Goal: Contribute content: Contribute content

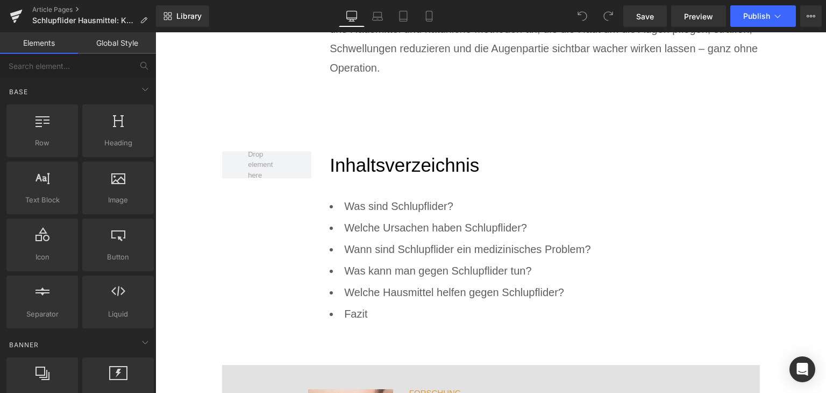
scroll to position [645, 0]
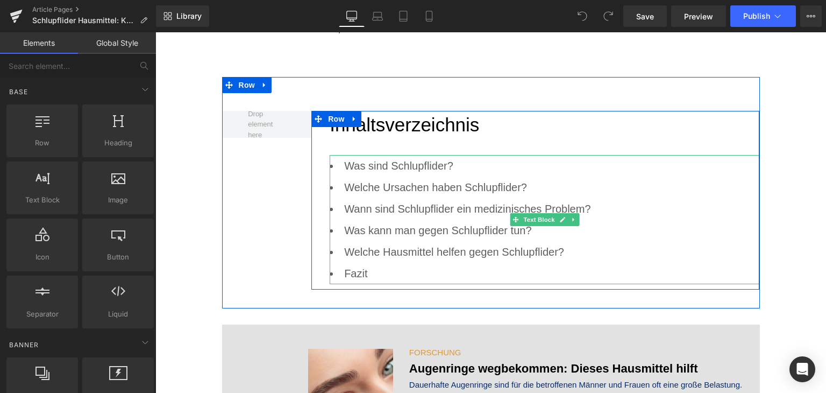
click at [394, 162] on li "Was sind Schlupflider?" at bounding box center [545, 166] width 430 height 22
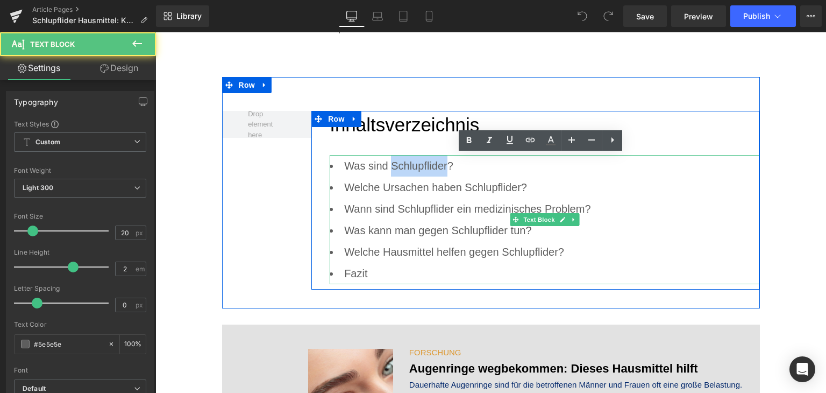
click at [394, 162] on li "Was sind Schlupflider?" at bounding box center [545, 166] width 430 height 22
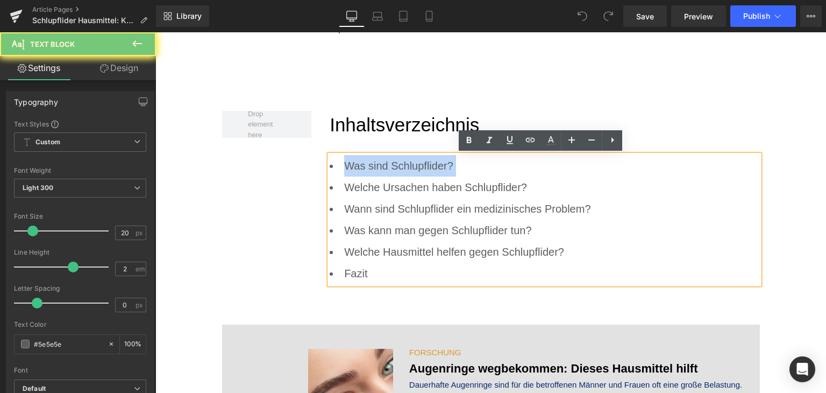
click at [394, 162] on li "Was sind Schlupflider?" at bounding box center [545, 166] width 430 height 22
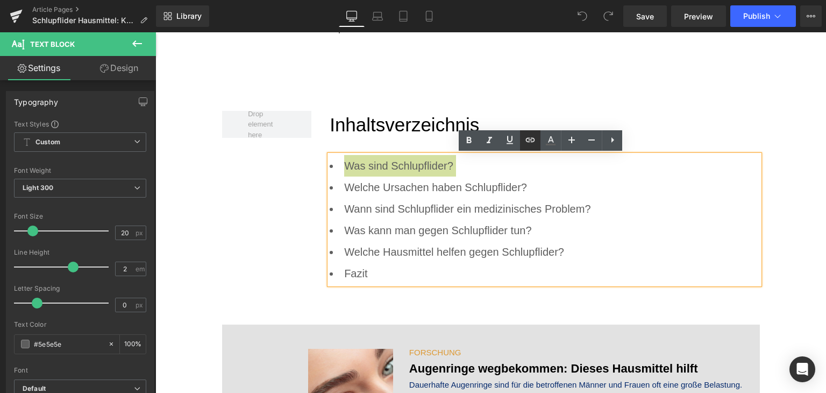
click at [535, 134] on icon at bounding box center [530, 139] width 13 height 13
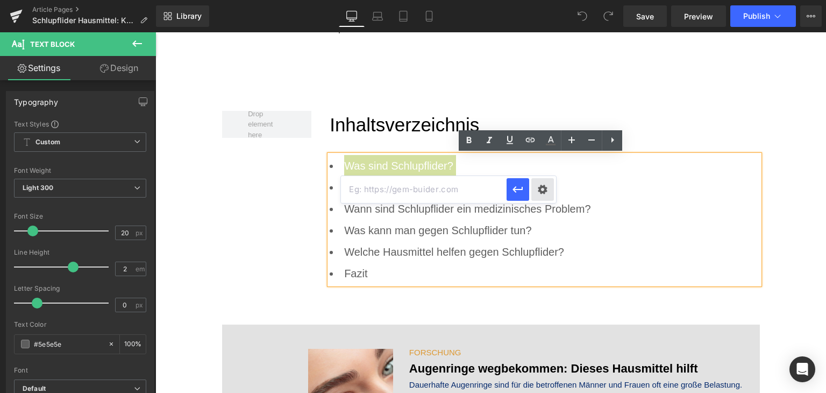
click at [547, 0] on div "Text Color Highlight Color #333333 Edit or remove link: Edit - Unlink - Cancel" at bounding box center [413, 0] width 826 height 0
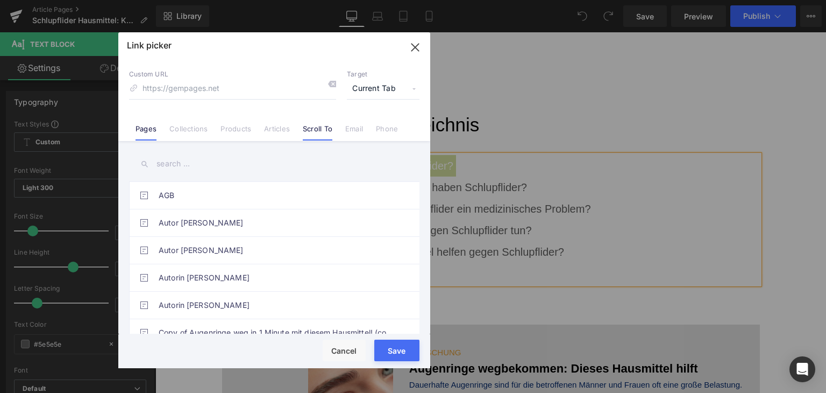
click at [309, 134] on link "Scroll To" at bounding box center [318, 132] width 30 height 16
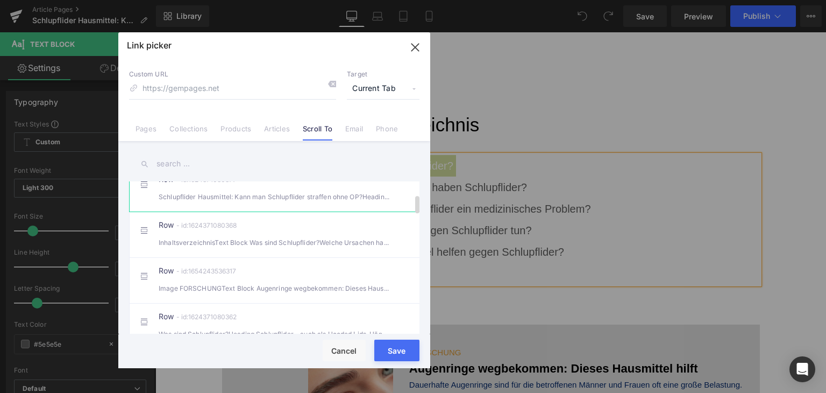
scroll to position [108, 0]
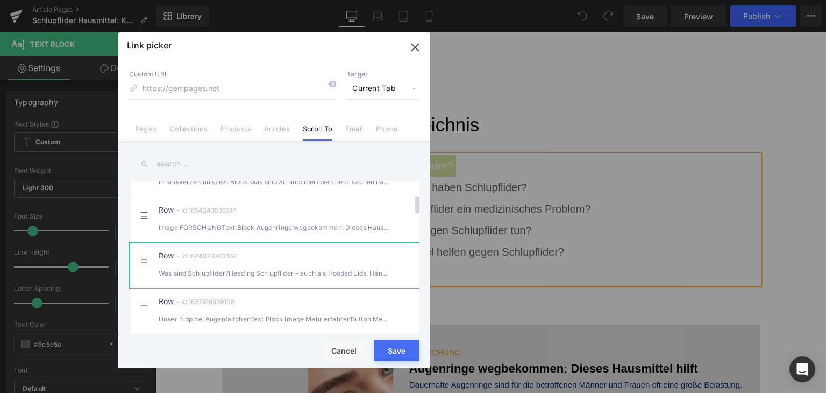
click at [297, 272] on div "Row - id:1624371080362 Was sind Schlupflider?Heading Schlupflider – auch als Ho…" at bounding box center [291, 265] width 264 height 27
type input "#r-1624371080362"
click at [393, 357] on button "Save" at bounding box center [396, 350] width 45 height 22
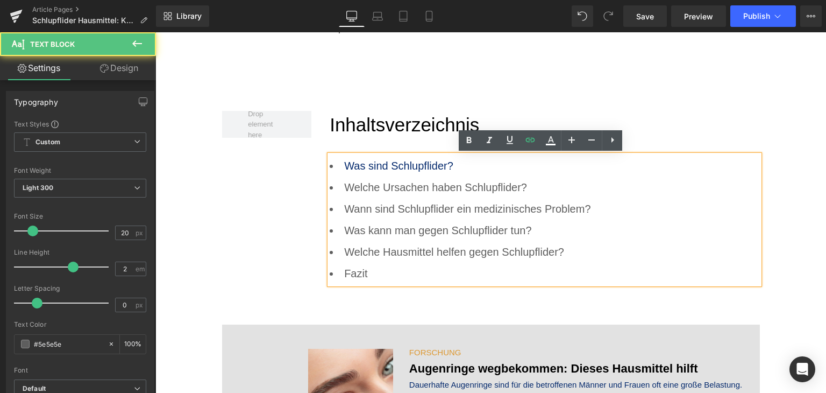
click at [425, 190] on li "Welche Ursachen haben Schlupflider?" at bounding box center [545, 187] width 430 height 22
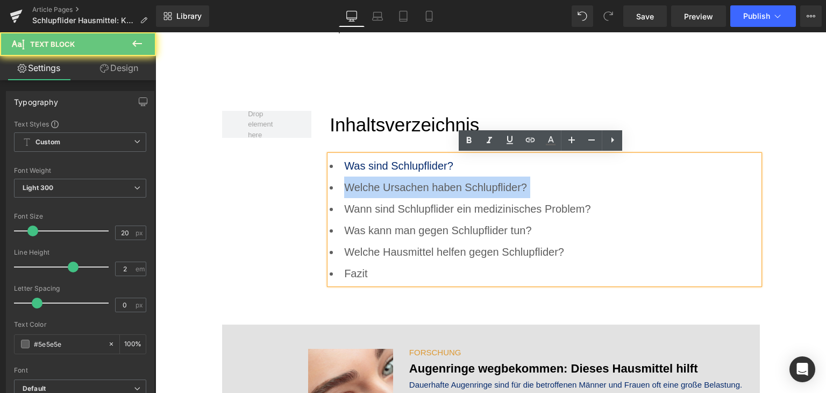
click at [425, 190] on li "Welche Ursachen haben Schlupflider?" at bounding box center [545, 187] width 430 height 22
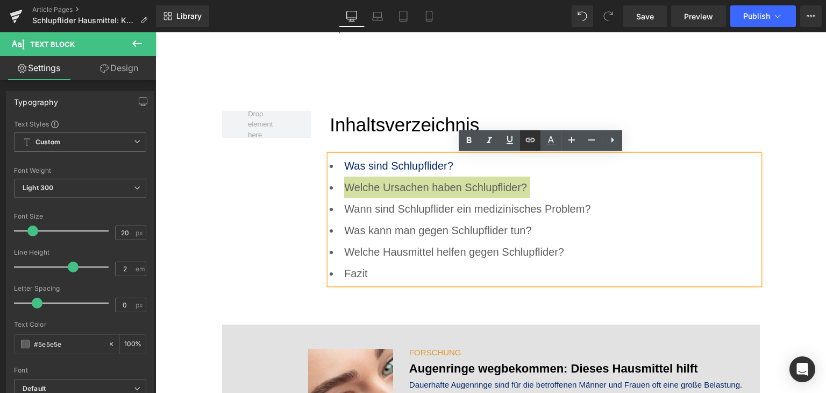
click at [538, 143] on link at bounding box center [530, 140] width 20 height 20
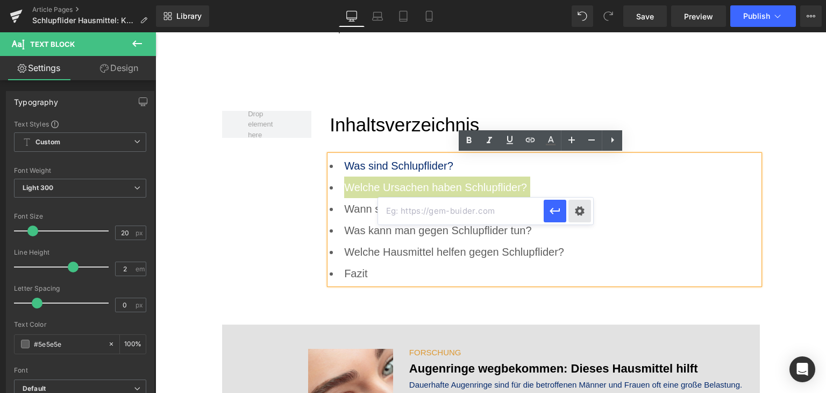
click at [586, 0] on div "Text Color Highlight Color #333333 Edit or remove link: Edit - Unlink - Cancel" at bounding box center [413, 0] width 826 height 0
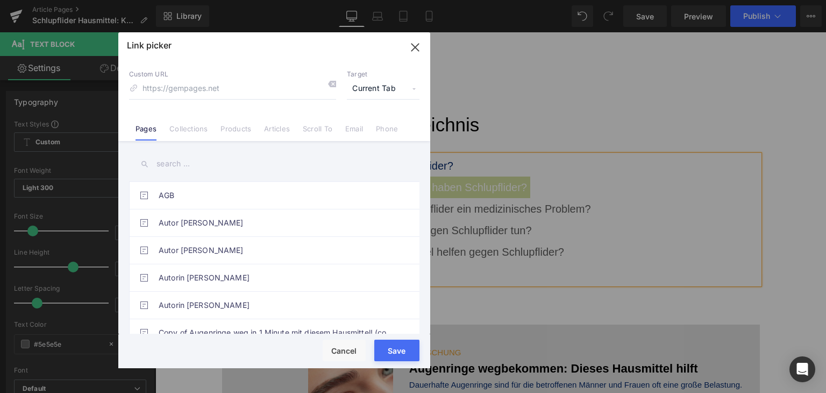
drag, startPoint x: 338, startPoint y: 138, endPoint x: 332, endPoint y: 136, distance: 5.8
click at [336, 137] on div "Custom URL Target Current Tab Current Tab New Tab Pages Collections Products Ar…" at bounding box center [274, 100] width 312 height 82
click at [331, 135] on link "Scroll To" at bounding box center [318, 132] width 30 height 16
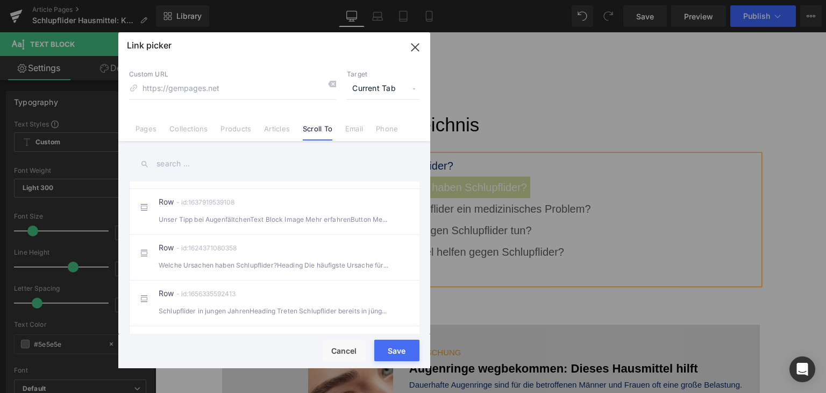
scroll to position [215, 0]
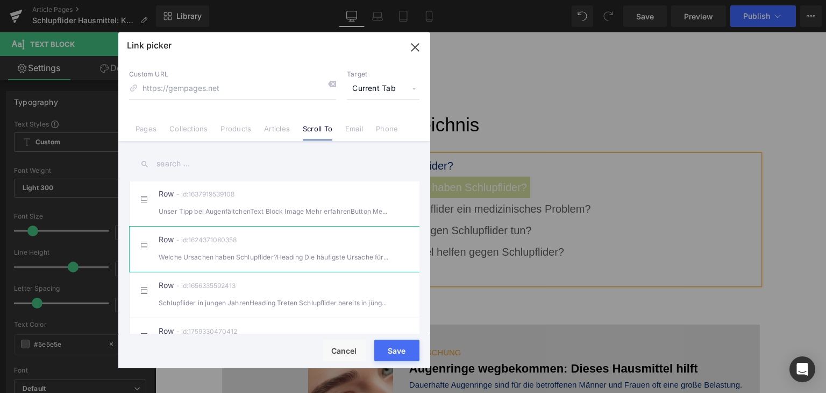
click at [339, 257] on div "Row - id:1624371080358 Welche Ursachen haben Schlupflider?Heading Die häufigste…" at bounding box center [291, 249] width 264 height 27
type input "#r-1624371080358"
click at [400, 358] on button "Save" at bounding box center [396, 350] width 45 height 22
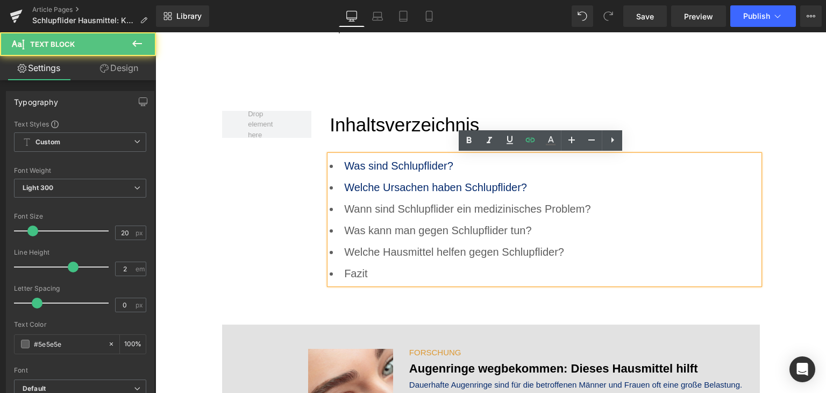
click at [409, 213] on li "Wann sind Schlupflider ein medizinisches Problem?" at bounding box center [545, 209] width 430 height 22
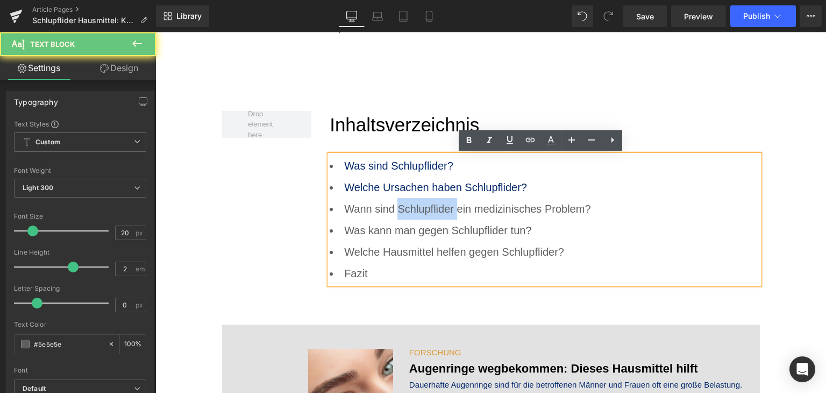
click at [409, 213] on li "Wann sind Schlupflider ein medizinisches Problem?" at bounding box center [545, 209] width 430 height 22
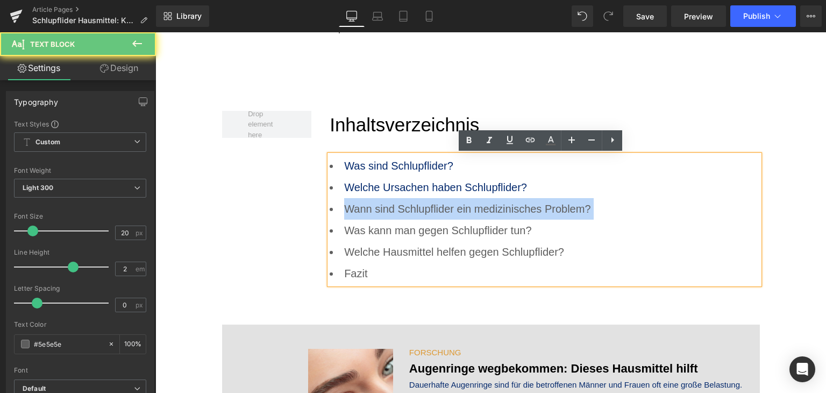
click at [409, 213] on li "Wann sind Schlupflider ein medizinisches Problem?" at bounding box center [545, 209] width 430 height 22
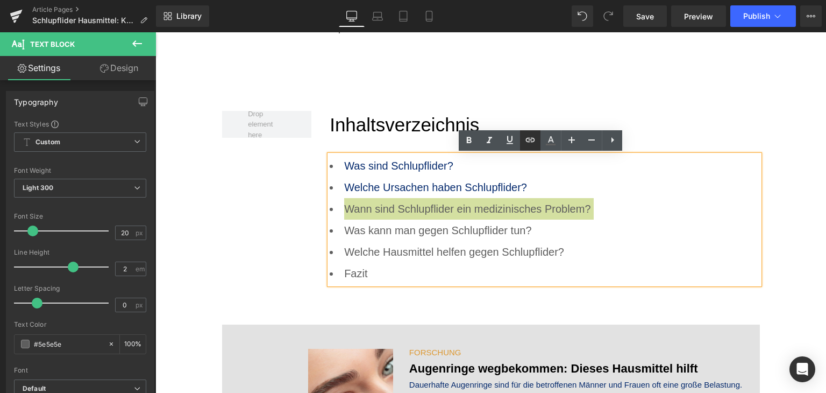
drag, startPoint x: 529, startPoint y: 144, endPoint x: 372, endPoint y: 118, distance: 159.0
click at [529, 144] on icon at bounding box center [530, 139] width 13 height 13
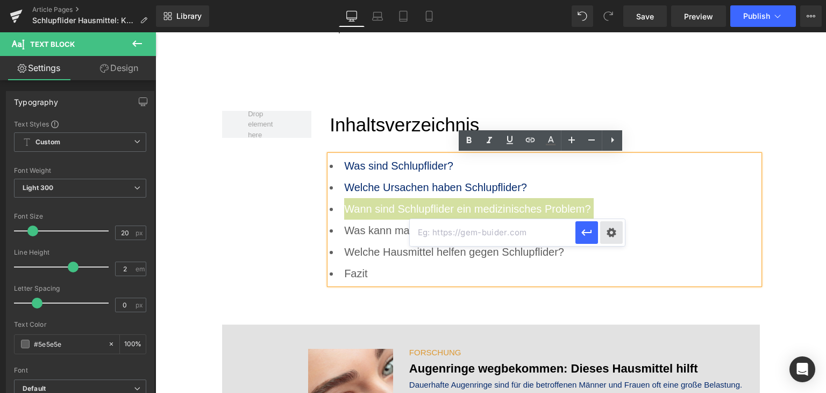
click at [611, 0] on div "Text Color Highlight Color #333333 Edit or remove link: Edit - Unlink - Cancel" at bounding box center [413, 0] width 826 height 0
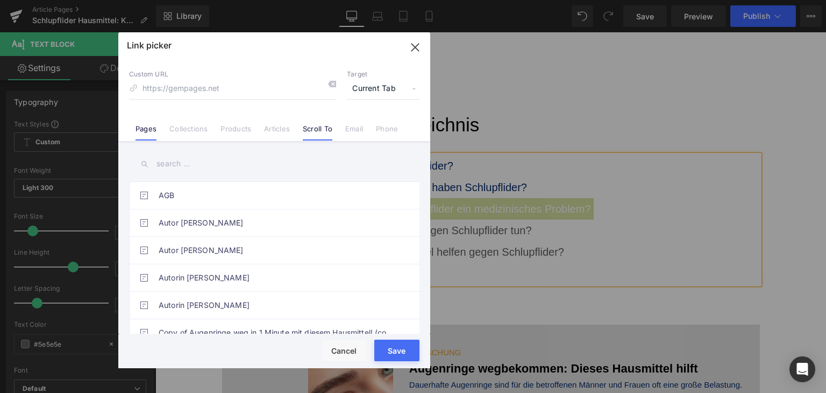
click at [303, 130] on link "Scroll To" at bounding box center [318, 132] width 30 height 16
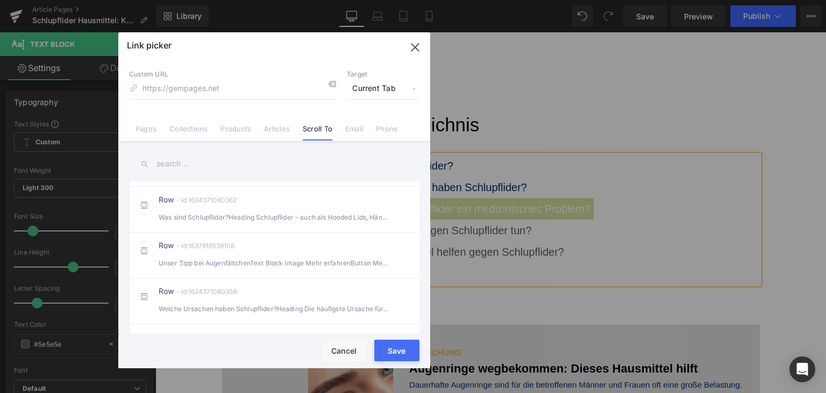
scroll to position [161, 0]
click at [346, 349] on button "Cancel" at bounding box center [344, 350] width 43 height 22
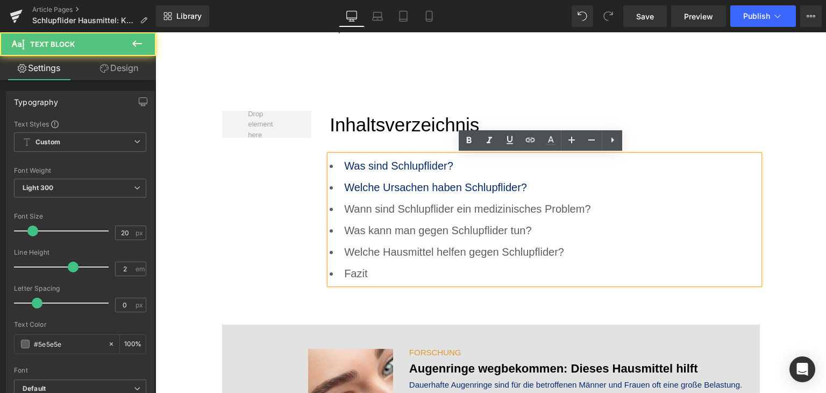
click at [413, 211] on li "Wann sind Schlupflider ein medizinisches Problem?" at bounding box center [545, 209] width 430 height 22
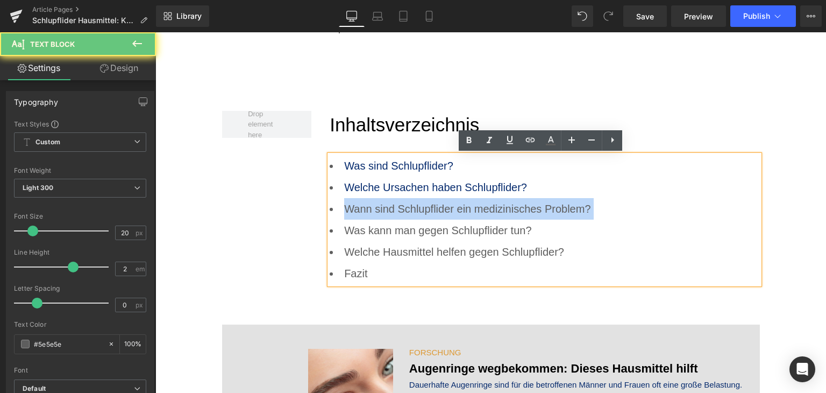
click at [413, 211] on li "Wann sind Schlupflider ein medizinisches Problem?" at bounding box center [545, 209] width 430 height 22
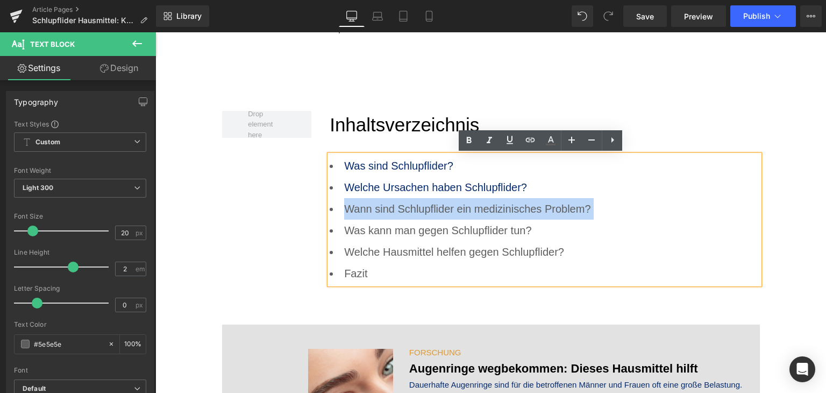
click at [413, 211] on li "Wann sind Schlupflider ein medizinisches Problem?" at bounding box center [545, 209] width 430 height 22
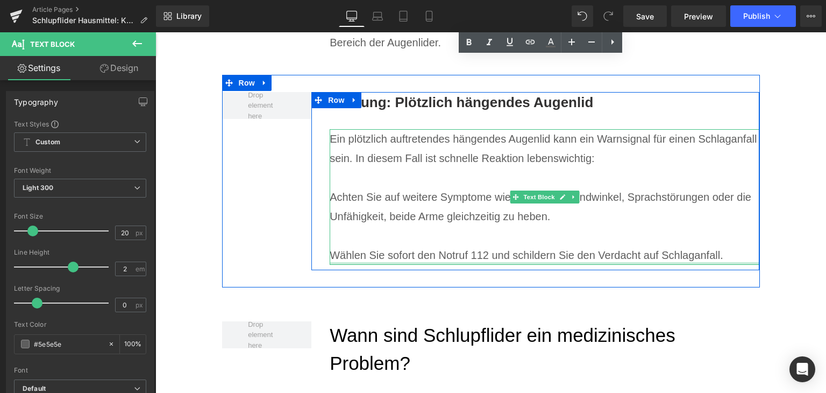
scroll to position [2742, 0]
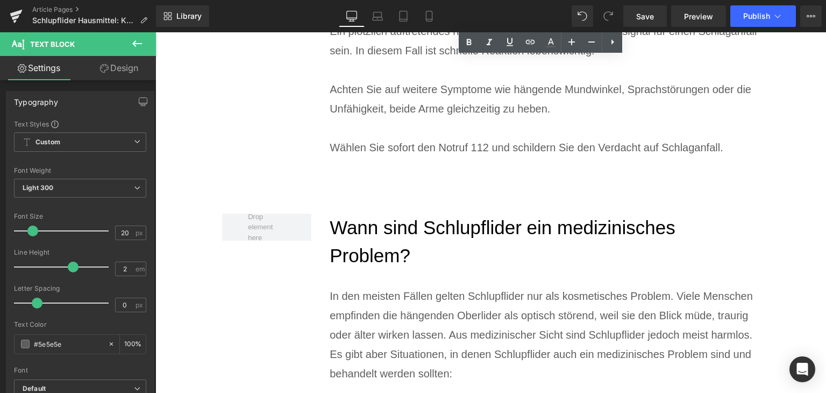
click at [404, 229] on h2 "Wann sind Schlupflider ein medizinisches Problem?" at bounding box center [545, 241] width 430 height 56
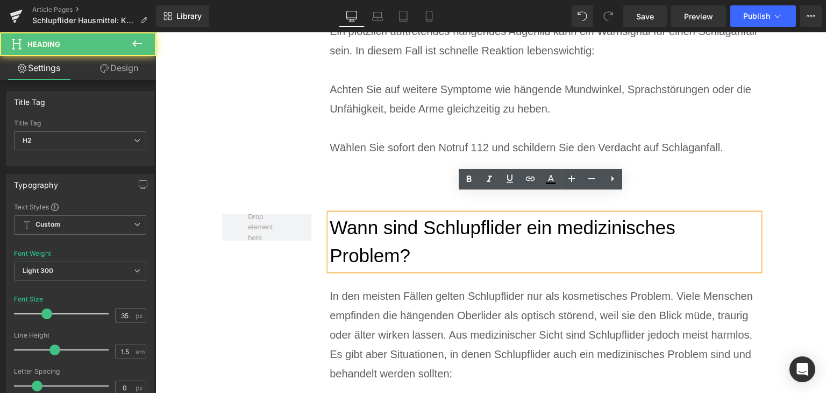
click at [404, 229] on h2 "Wann sind Schlupflider ein medizinisches Problem?" at bounding box center [545, 241] width 430 height 56
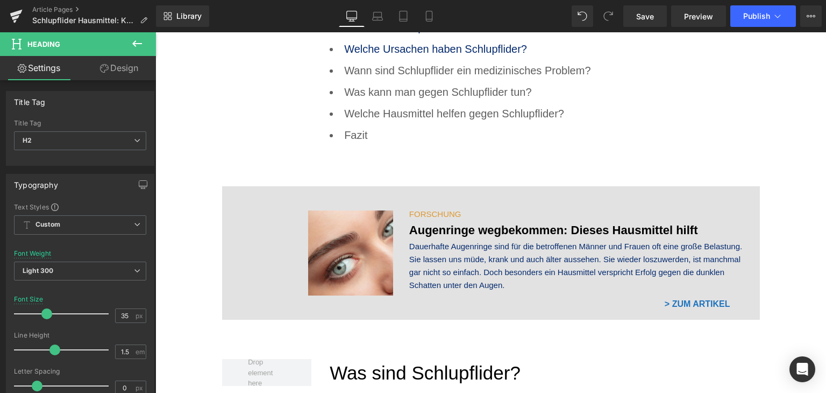
scroll to position [645, 0]
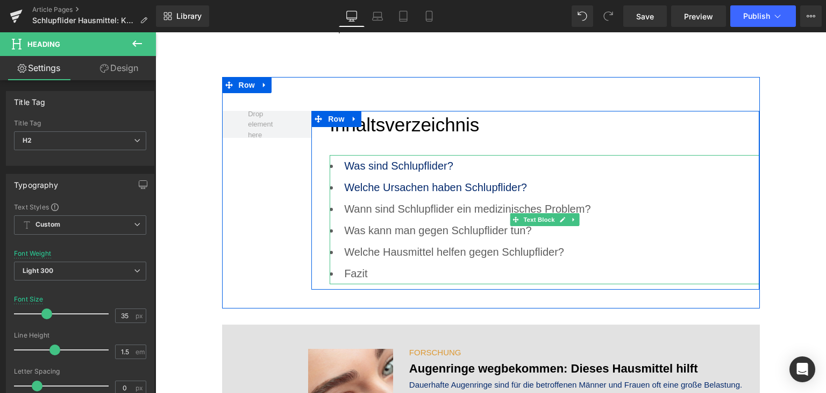
click at [402, 217] on li "Wann sind Schlupflider ein medizinisches Problem?" at bounding box center [545, 209] width 430 height 22
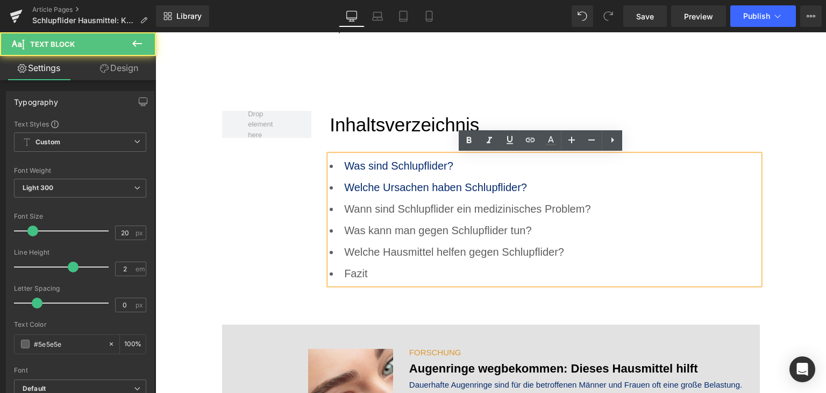
click at [401, 211] on li "Wann sind Schlupflider ein medizinisches Problem?" at bounding box center [545, 209] width 430 height 22
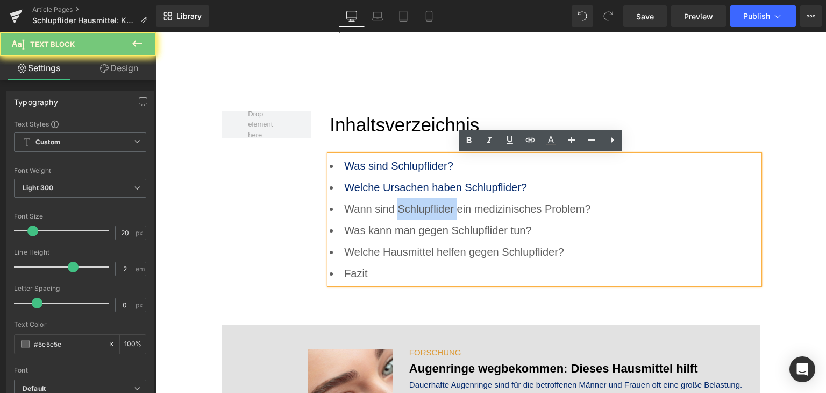
click at [401, 211] on li "Wann sind Schlupflider ein medizinisches Problem?" at bounding box center [545, 209] width 430 height 22
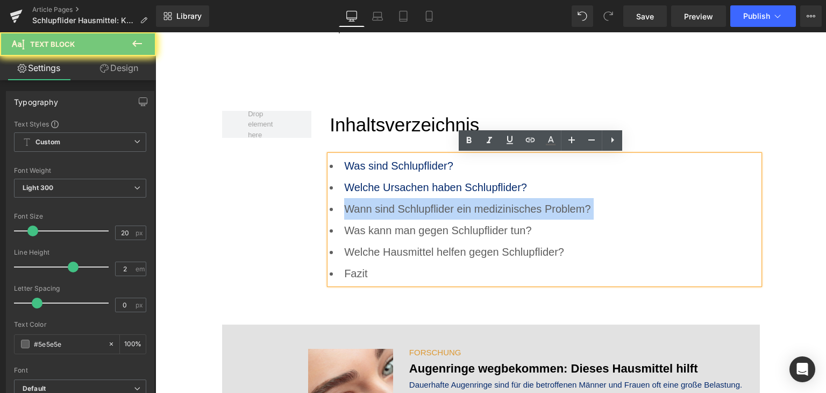
click at [401, 211] on li "Wann sind Schlupflider ein medizinisches Problem?" at bounding box center [545, 209] width 430 height 22
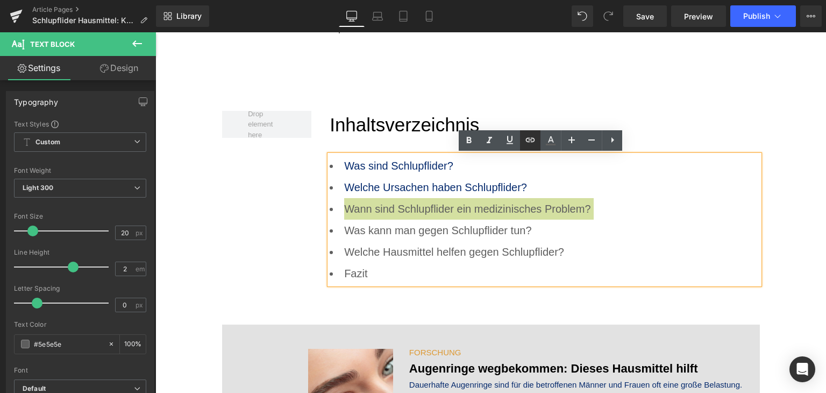
click at [529, 136] on icon at bounding box center [530, 139] width 13 height 13
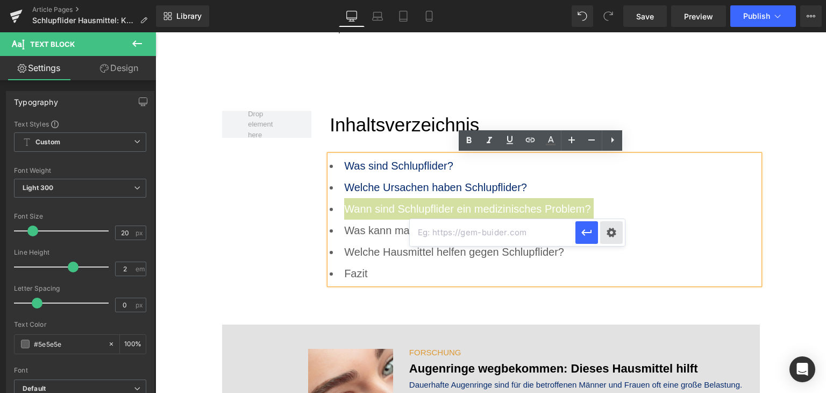
click at [613, 0] on div "Text Color Highlight Color #333333 Edit or remove link: Edit - Unlink - Cancel" at bounding box center [413, 0] width 826 height 0
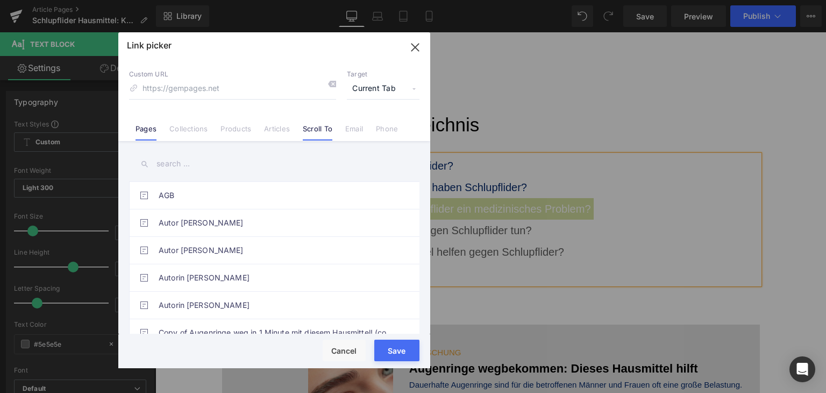
click at [327, 130] on link "Scroll To" at bounding box center [318, 132] width 30 height 16
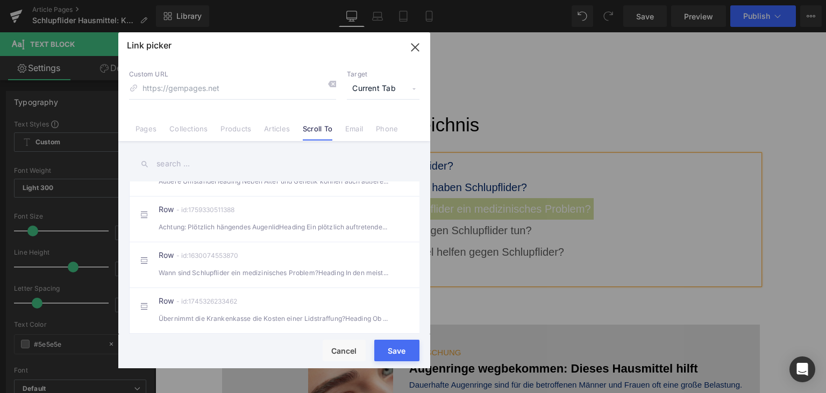
scroll to position [430, 0]
click at [292, 263] on div "Row - id:1630074553870 Wann sind Schlupflider ein medizinisches Problem?Heading…" at bounding box center [291, 262] width 264 height 27
type input "#r-1630074553870"
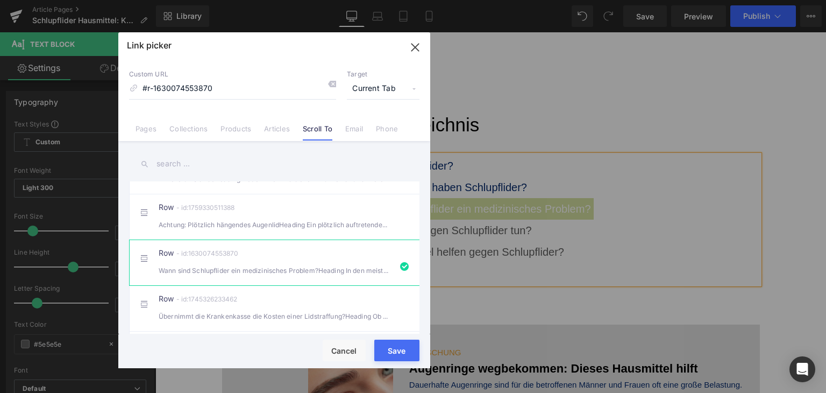
drag, startPoint x: 391, startPoint y: 356, endPoint x: 239, endPoint y: 302, distance: 160.9
click at [391, 356] on button "Save" at bounding box center [396, 350] width 45 height 22
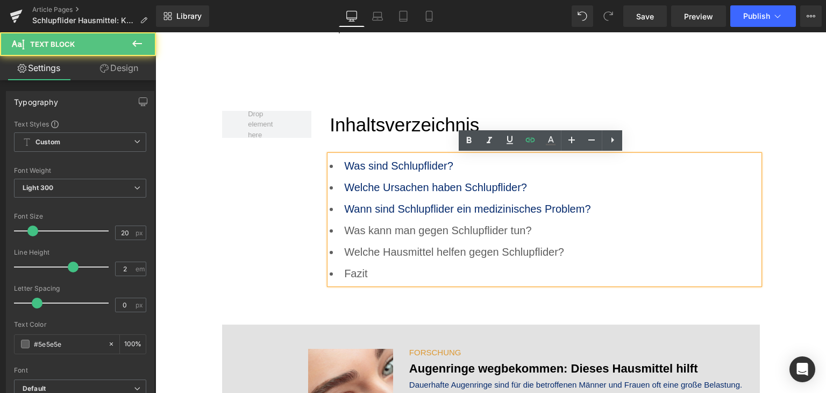
click at [403, 229] on li "Was kann man gegen Schlupflider tun?" at bounding box center [545, 230] width 430 height 22
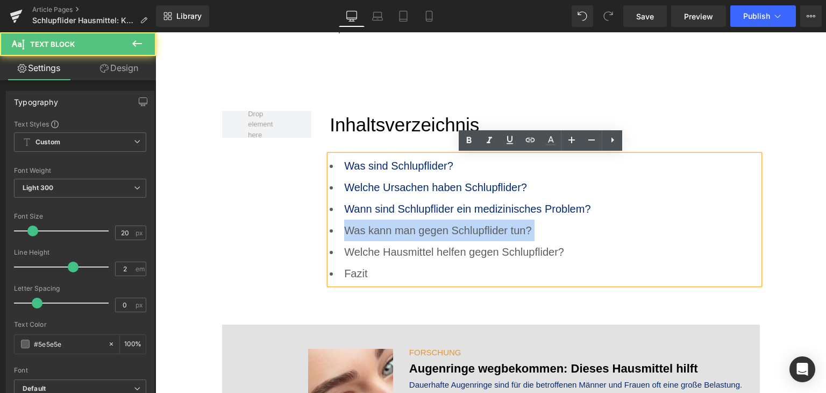
click at [403, 229] on li "Was kann man gegen Schlupflider tun?" at bounding box center [545, 230] width 430 height 22
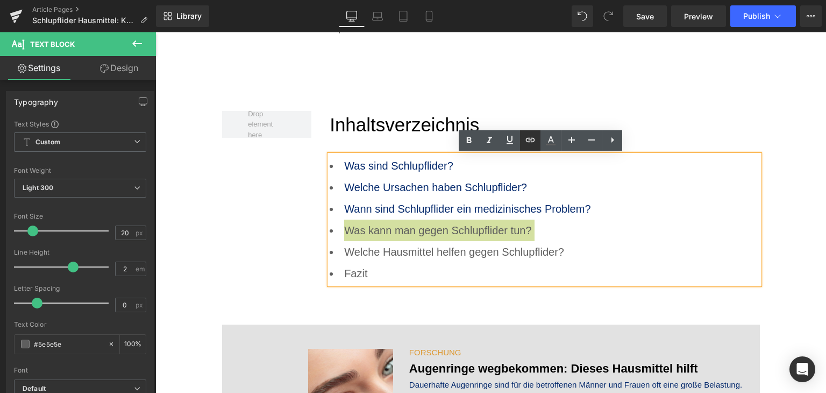
click at [537, 138] on link at bounding box center [530, 140] width 20 height 20
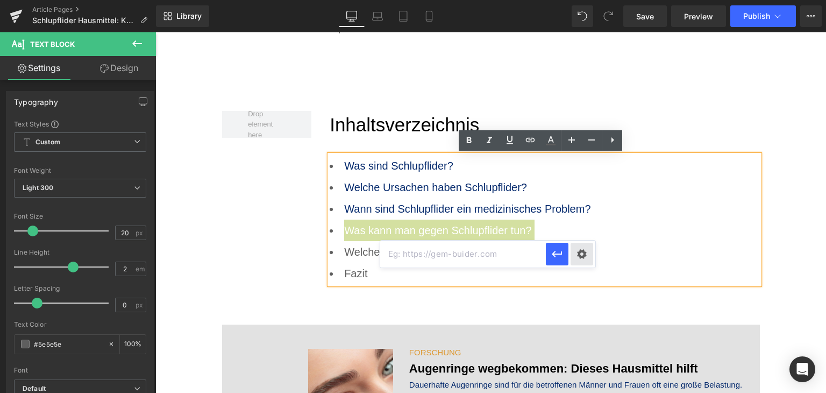
click at [589, 0] on div "Text Color Highlight Color #333333 Edit or remove link: Edit - Unlink - Cancel" at bounding box center [413, 0] width 826 height 0
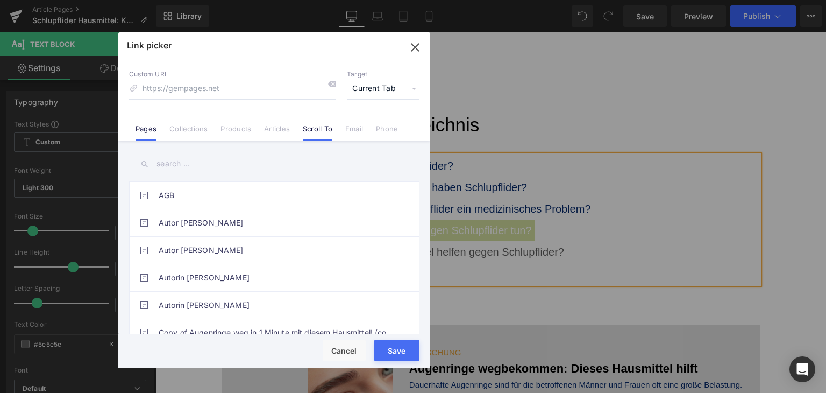
click at [311, 135] on link "Scroll To" at bounding box center [318, 132] width 30 height 16
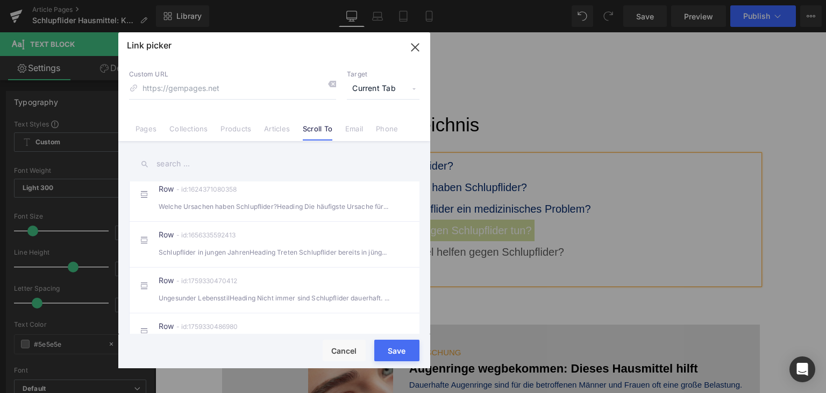
scroll to position [323, 0]
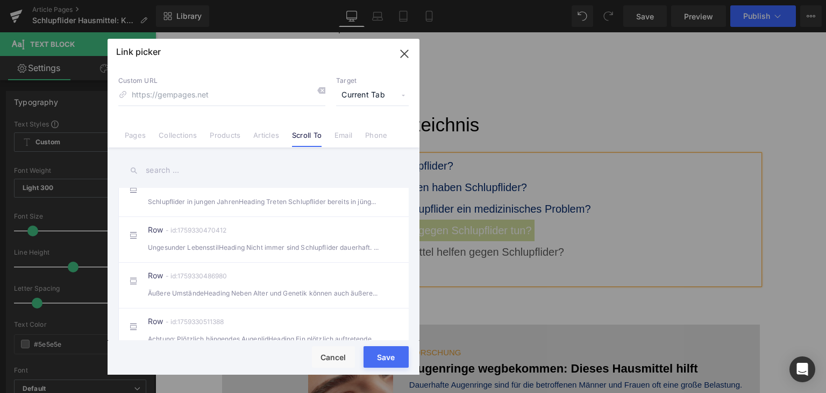
drag, startPoint x: 254, startPoint y: 46, endPoint x: 243, endPoint y: 51, distance: 13.0
click at [243, 51] on div at bounding box center [264, 47] width 312 height 16
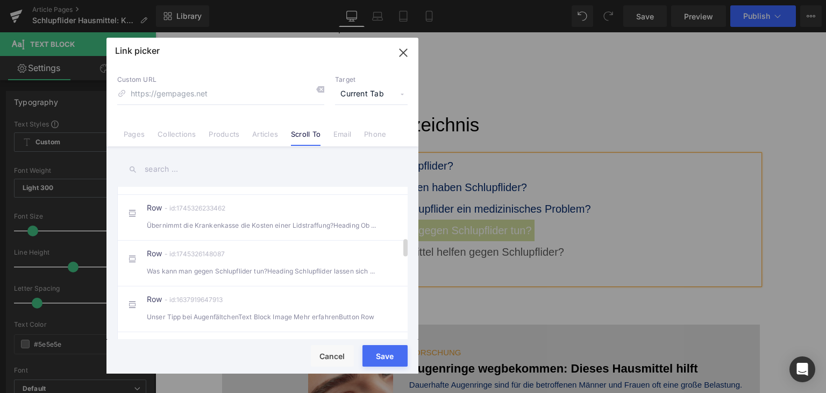
scroll to position [538, 0]
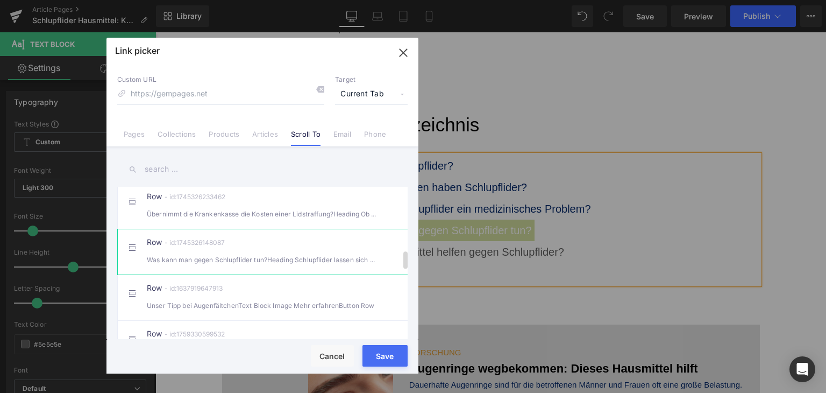
click at [222, 265] on div "Was kann man gegen Schlupflider tun?Heading Schlupflider lassen sich auf unte" at bounding box center [262, 259] width 231 height 11
type input "#r-1745326148087"
click at [374, 362] on button "Save" at bounding box center [384, 356] width 45 height 22
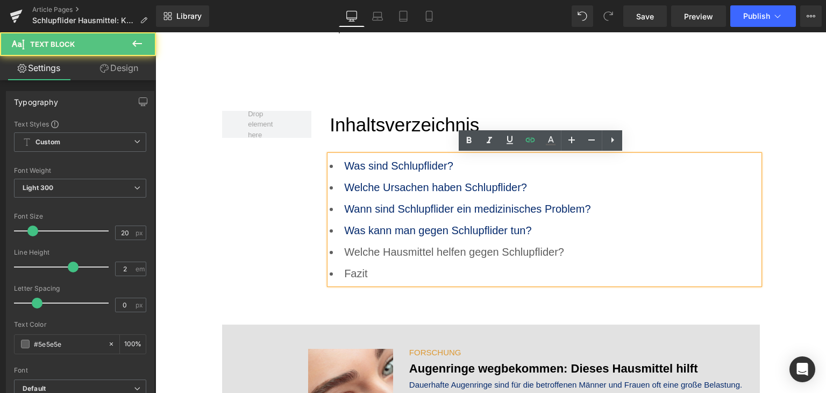
click at [397, 255] on li "Welche Hausmittel helfen gegen Schlupflider?" at bounding box center [545, 252] width 430 height 22
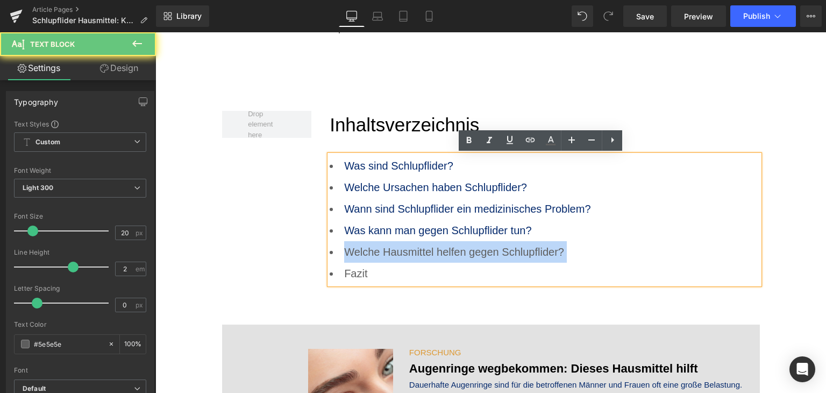
click at [397, 255] on li "Welche Hausmittel helfen gegen Schlupflider?" at bounding box center [545, 252] width 430 height 22
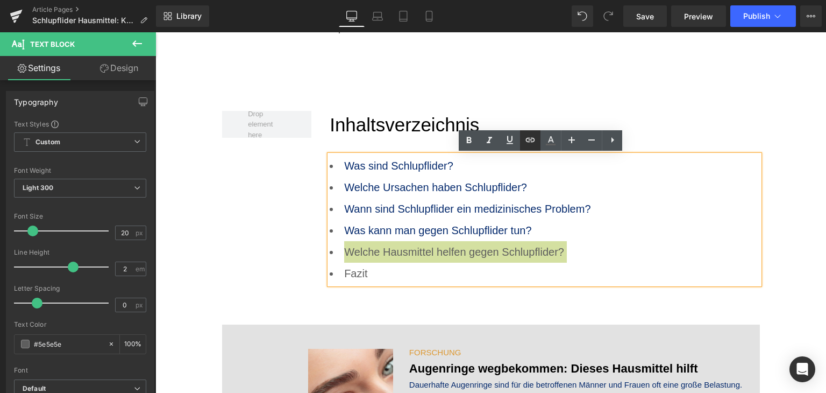
click at [528, 141] on icon at bounding box center [530, 140] width 9 height 4
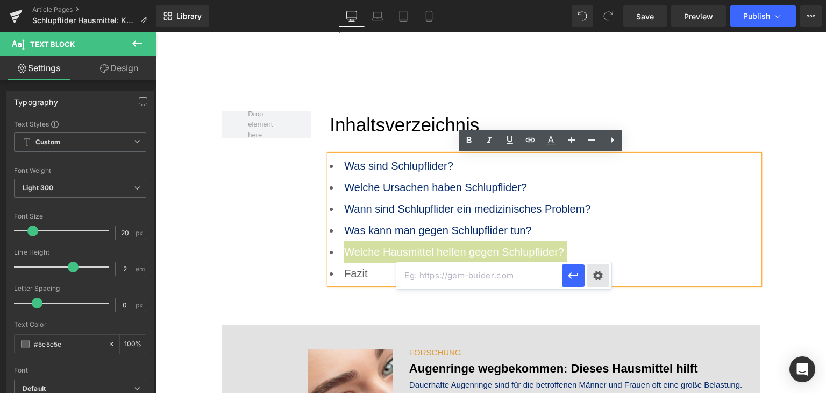
click at [597, 0] on div "Text Color Highlight Color #333333 Edit or remove link: Edit - Unlink - Cancel" at bounding box center [413, 0] width 826 height 0
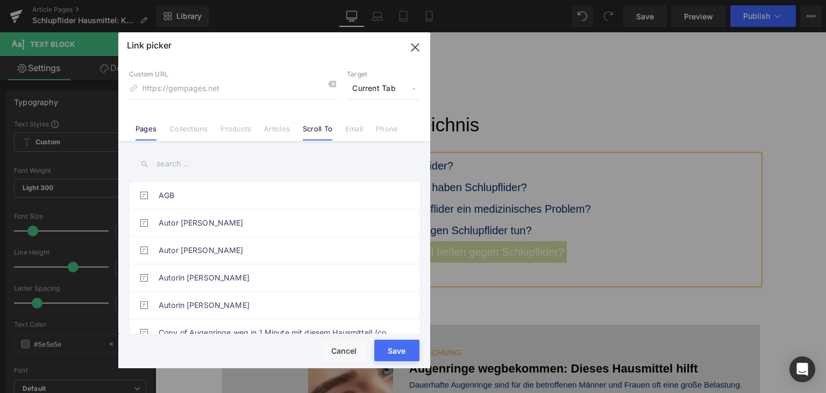
click at [319, 130] on link "Scroll To" at bounding box center [318, 132] width 30 height 16
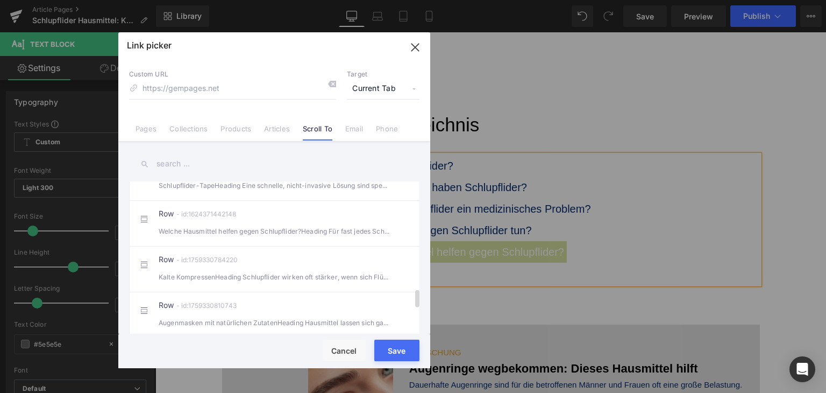
scroll to position [914, 0]
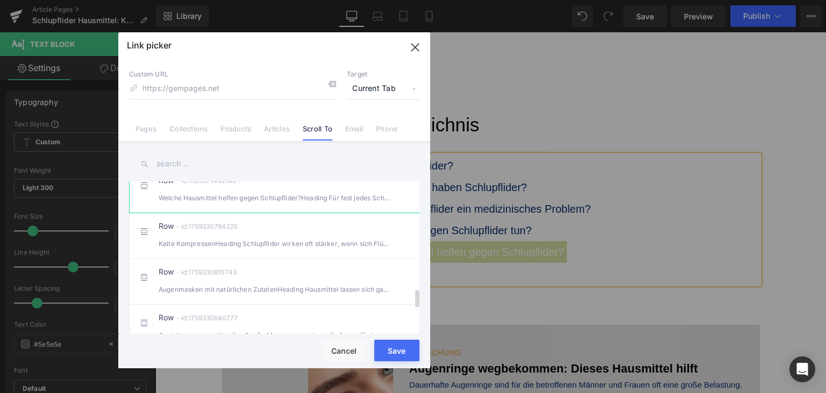
click at [258, 203] on div "Welche Hausmittel helfen gegen Schlupflider?Heading Für fast jedes Schönheits" at bounding box center [274, 197] width 231 height 11
type input "#r-1624371442148"
drag, startPoint x: 401, startPoint y: 358, endPoint x: 244, endPoint y: 283, distance: 174.1
click at [401, 358] on button "Save" at bounding box center [396, 350] width 45 height 22
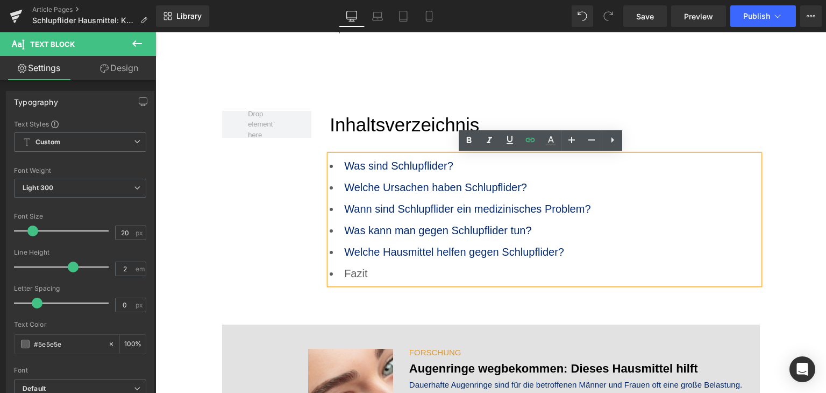
click at [359, 274] on li "Fazit" at bounding box center [545, 273] width 430 height 22
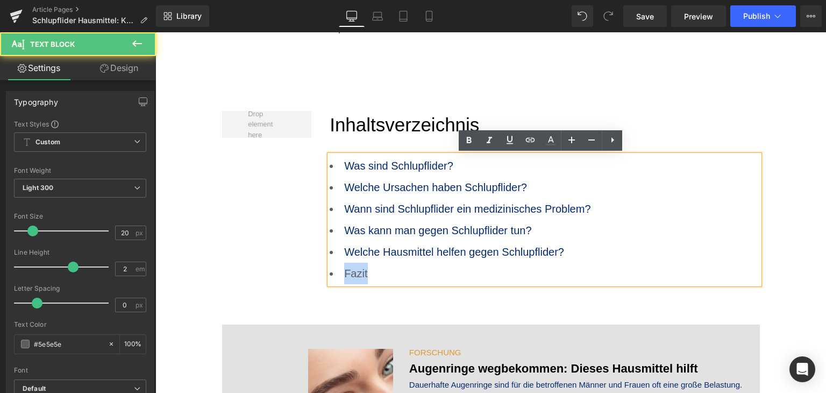
click at [359, 274] on li "Fazit" at bounding box center [545, 273] width 430 height 22
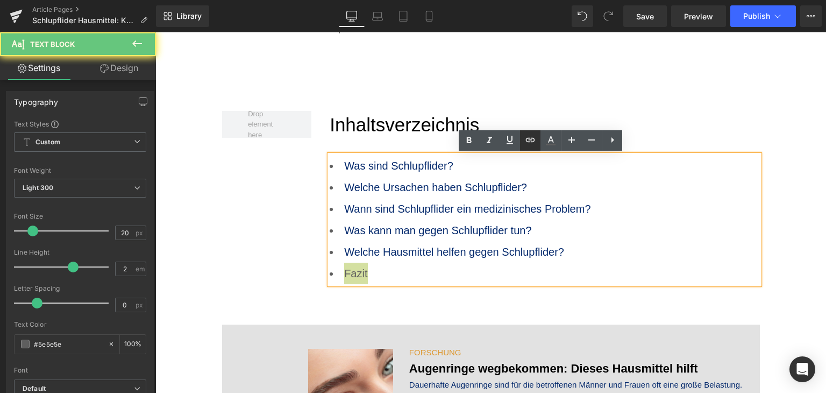
click at [535, 137] on icon at bounding box center [530, 139] width 13 height 13
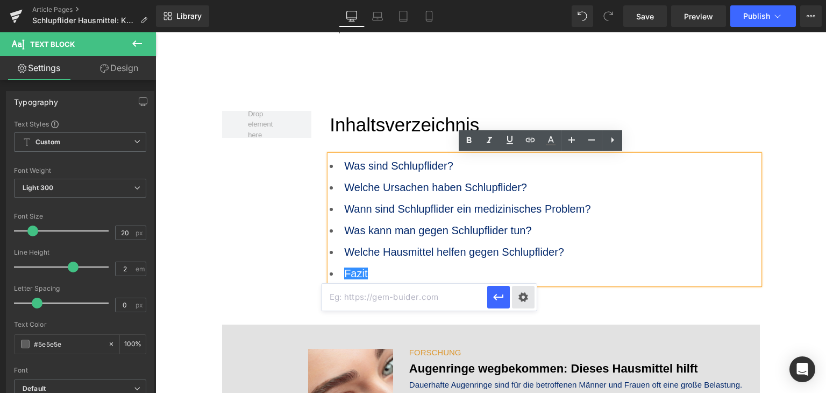
click at [530, 0] on div "Text Color Highlight Color #333333 Edit or remove link: Edit - Unlink - Cancel" at bounding box center [413, 0] width 826 height 0
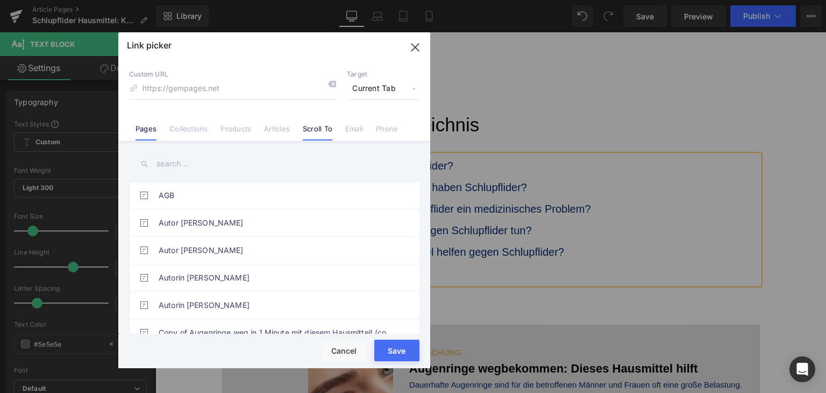
click at [327, 131] on link "Scroll To" at bounding box center [318, 132] width 30 height 16
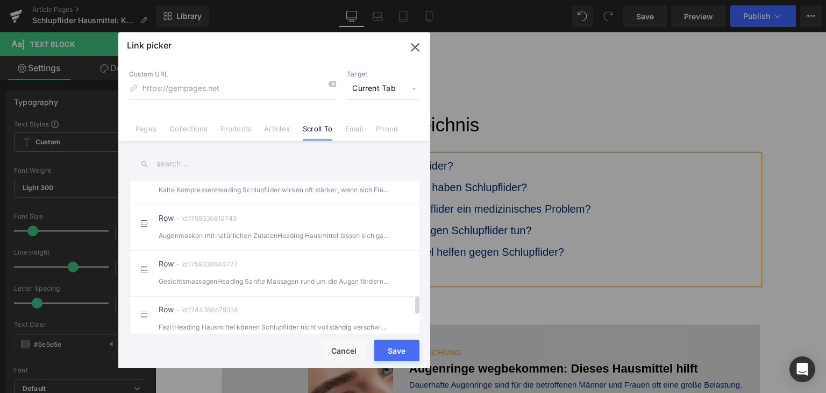
scroll to position [1075, 0]
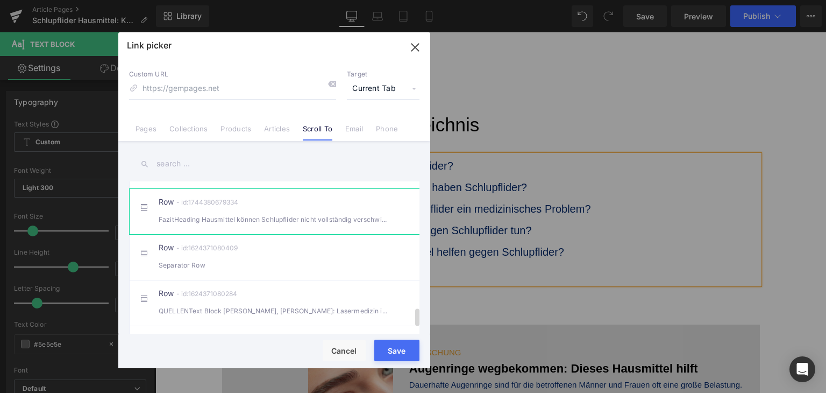
click at [281, 214] on div "Row - id:1744380679334 FazitHeading Hausmittel können Schlupflider nicht vollst…" at bounding box center [291, 211] width 264 height 27
type input "#r-1744380679334"
click at [393, 358] on button "Save" at bounding box center [396, 350] width 45 height 22
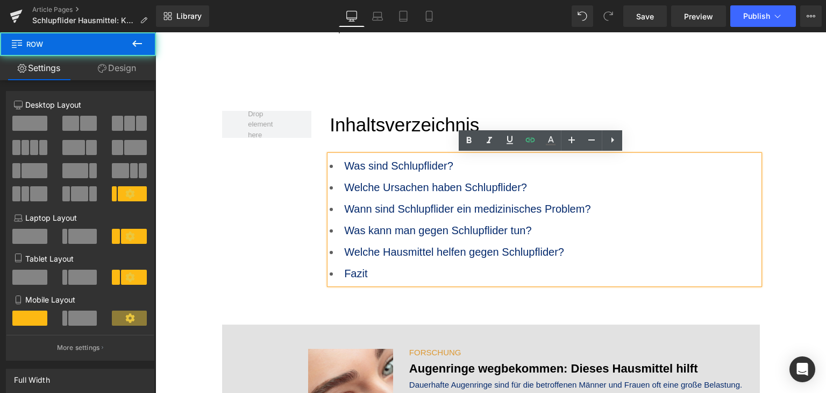
click at [391, 291] on div "Inhaltsverzeichnis Text Block Was sind Schlupflider? Welche Ursachen haben Schl…" at bounding box center [491, 193] width 538 height 232
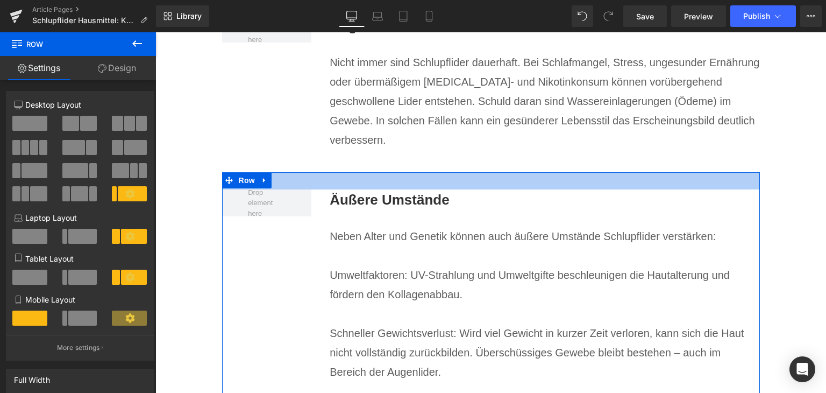
scroll to position [2366, 0]
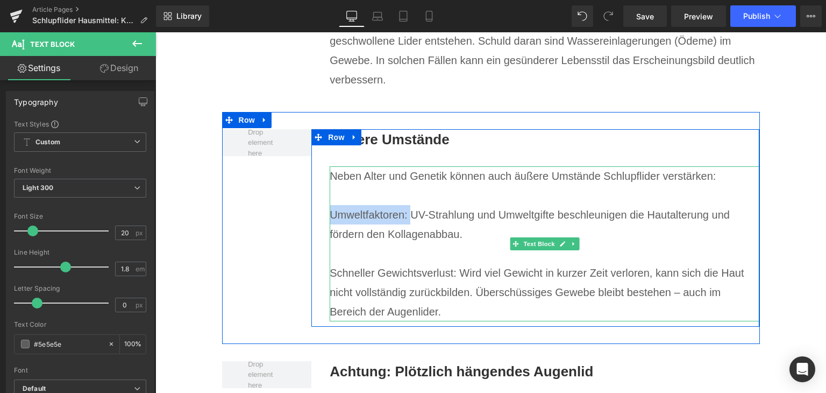
drag, startPoint x: 405, startPoint y: 195, endPoint x: 329, endPoint y: 195, distance: 75.8
click at [330, 205] on p "Umweltfaktoren: UV-Strahlung und Umweltgifte beschleunigen die Hautalterung und…" at bounding box center [545, 224] width 430 height 39
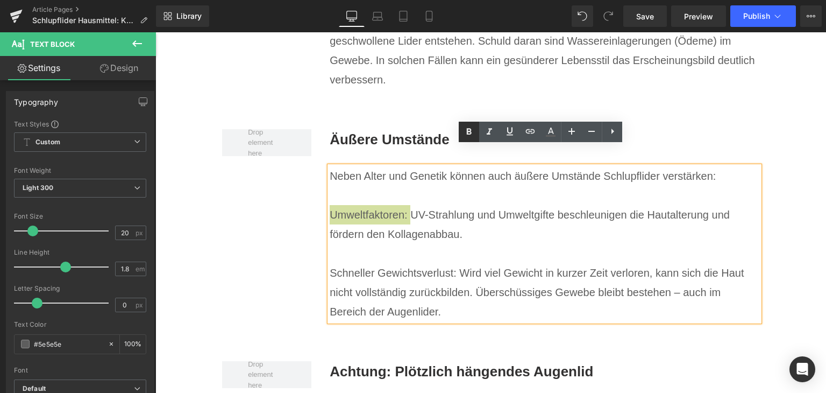
click at [462, 134] on link at bounding box center [469, 132] width 20 height 20
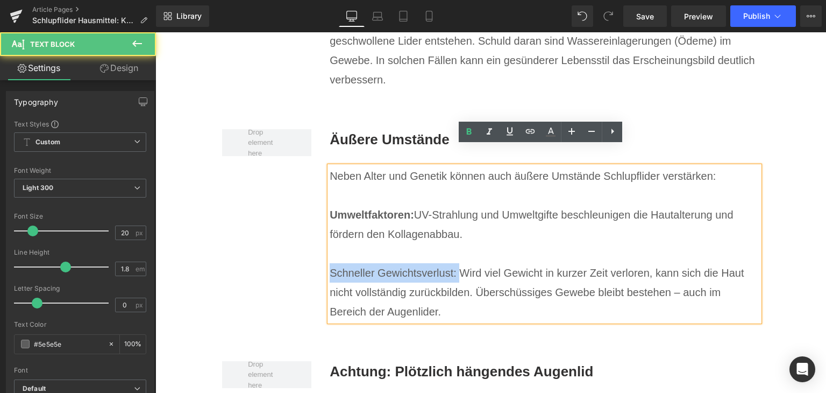
drag, startPoint x: 455, startPoint y: 257, endPoint x: 326, endPoint y: 253, distance: 129.1
click at [330, 263] on p "Schneller Gewichtsverlust: Wird viel Gewicht in kurzer Zeit verloren, kann sich…" at bounding box center [545, 292] width 430 height 58
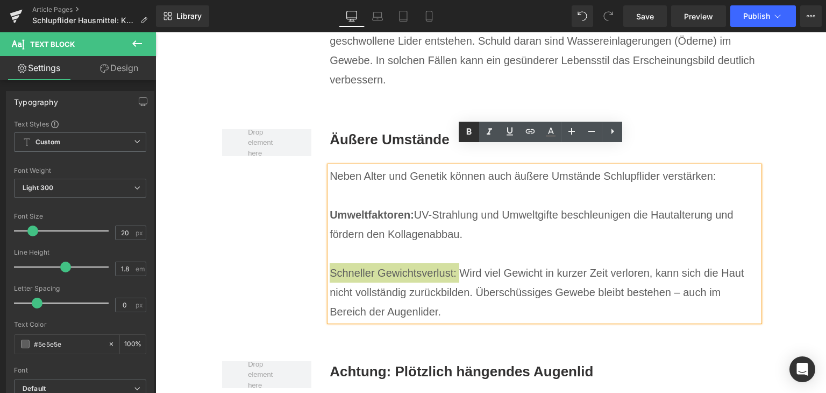
drag, startPoint x: 462, startPoint y: 136, endPoint x: 333, endPoint y: 112, distance: 131.8
click at [462, 136] on icon at bounding box center [468, 131] width 13 height 13
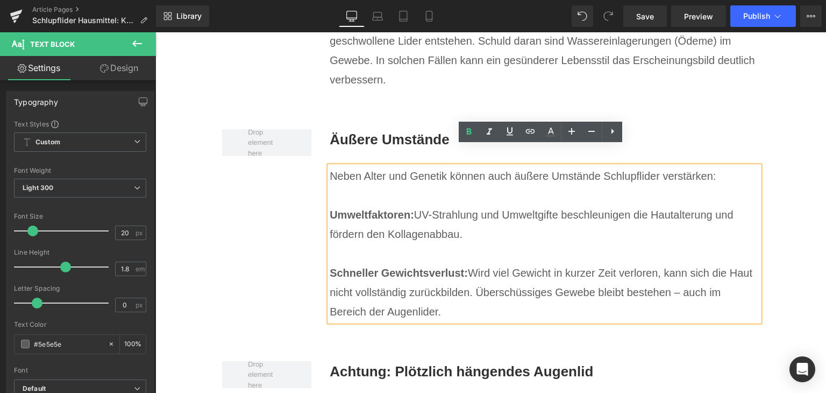
click at [617, 166] on p "Neben Alter und Genetik können auch äußere Umstände Schlupflider verstärken:" at bounding box center [545, 175] width 430 height 19
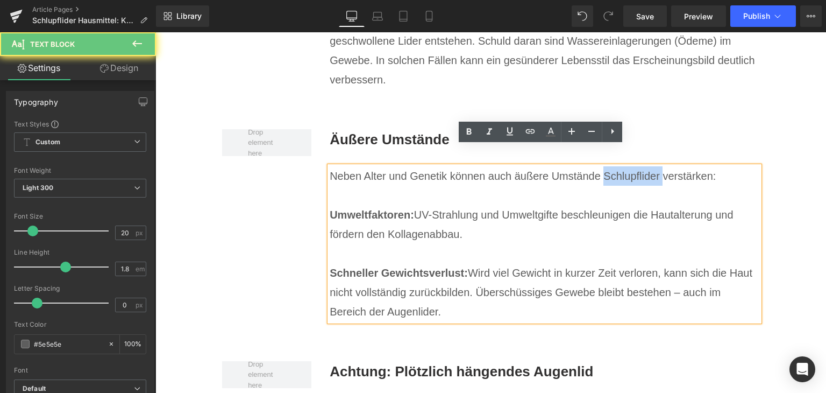
click at [617, 166] on p "Neben Alter und Genetik können auch äußere Umstände Schlupflider verstärken:" at bounding box center [545, 175] width 430 height 19
click at [523, 134] on link at bounding box center [530, 132] width 20 height 20
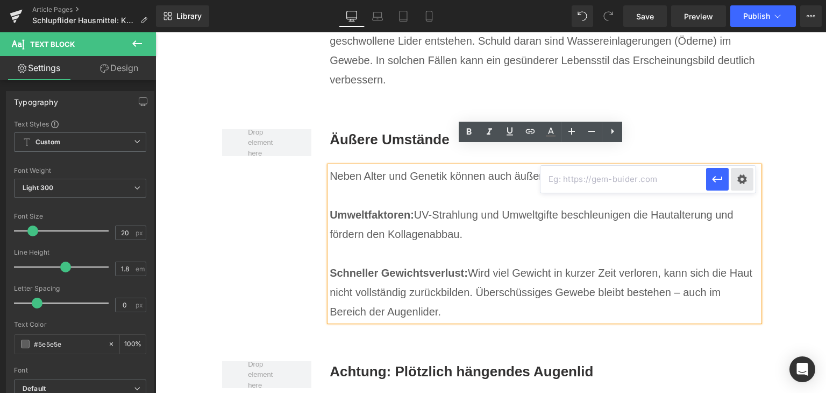
click at [736, 0] on div "Text Color Highlight Color #333333 Edit or remove link: Edit - Unlink - Cancel" at bounding box center [413, 0] width 826 height 0
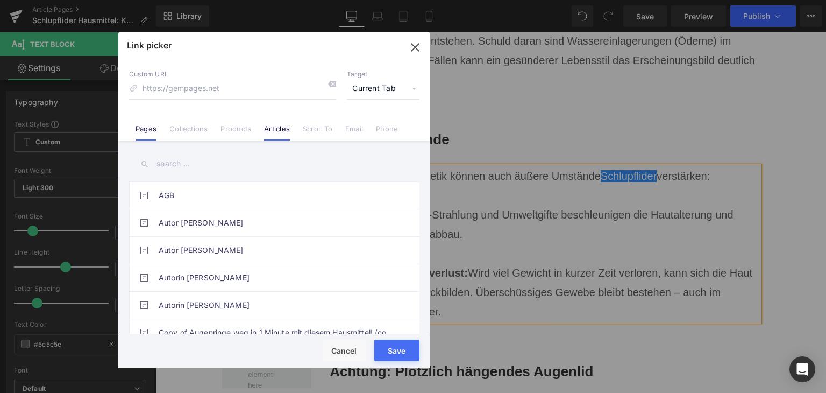
click at [276, 126] on link "Articles" at bounding box center [277, 132] width 26 height 16
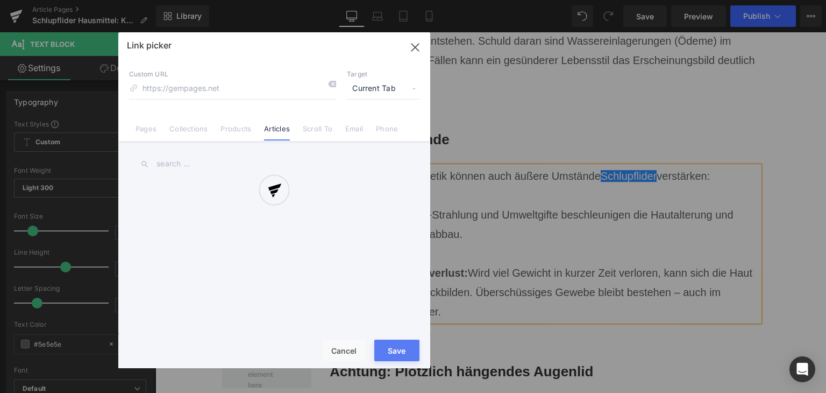
click at [252, 166] on div at bounding box center [274, 200] width 312 height 336
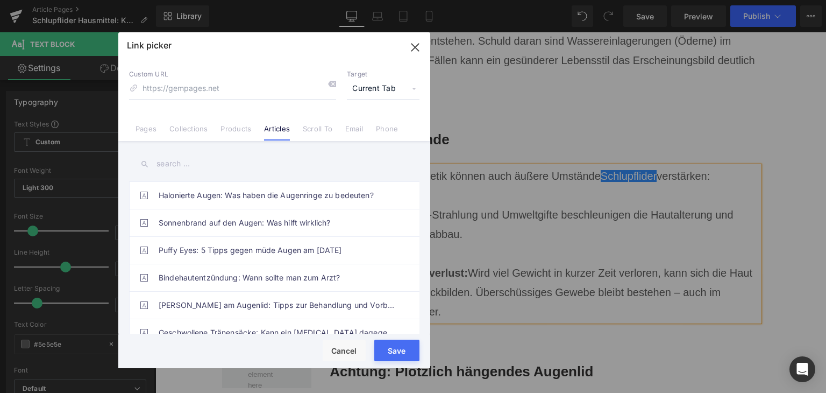
click at [243, 173] on input "text" at bounding box center [274, 164] width 290 height 24
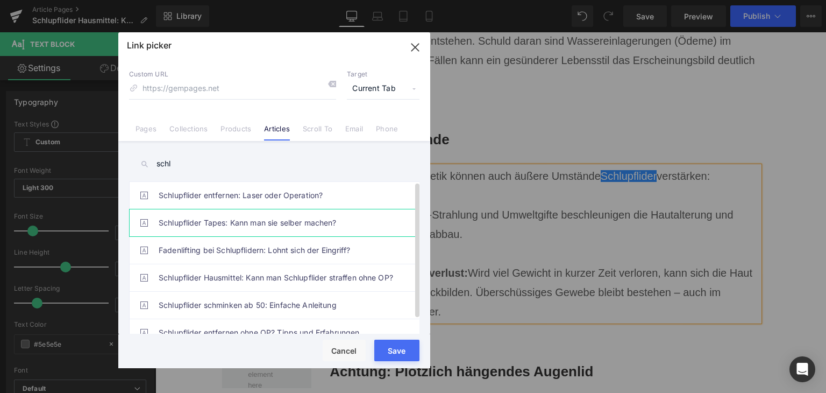
type input "schl"
click at [314, 211] on link "Schlupflider Tapes: Kann man sie selber machen?" at bounding box center [277, 222] width 237 height 27
type input "/blogs/wissenswertes/schlupflider-tapes"
click at [403, 355] on button "Save" at bounding box center [396, 350] width 45 height 22
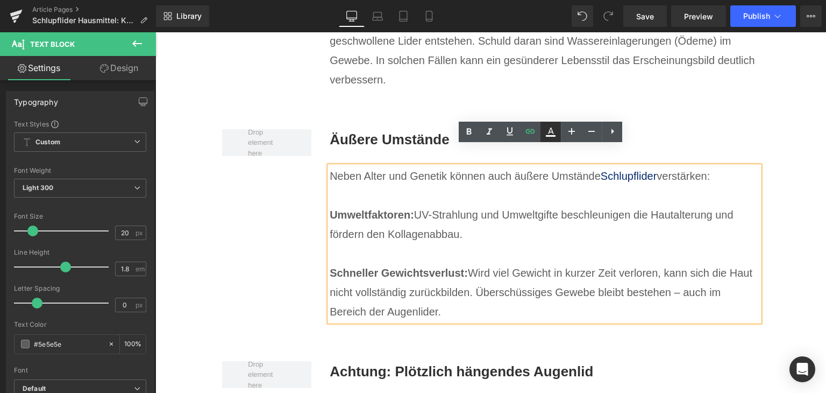
click at [557, 132] on icon at bounding box center [550, 131] width 13 height 13
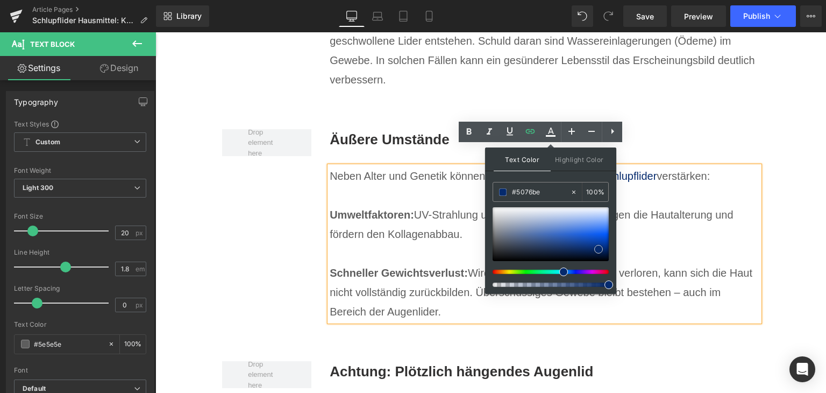
click at [546, 227] on div at bounding box center [551, 234] width 116 height 54
click at [525, 187] on input "#577cc1" at bounding box center [541, 192] width 58 height 12
type input "#0"
type input "0"
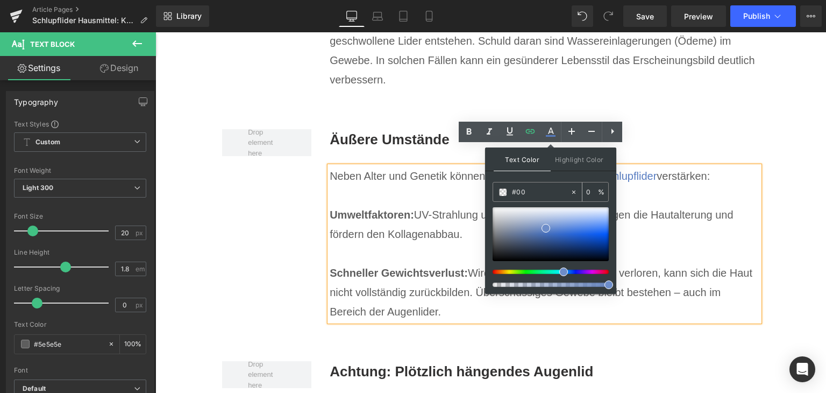
type input "#007"
type input "100"
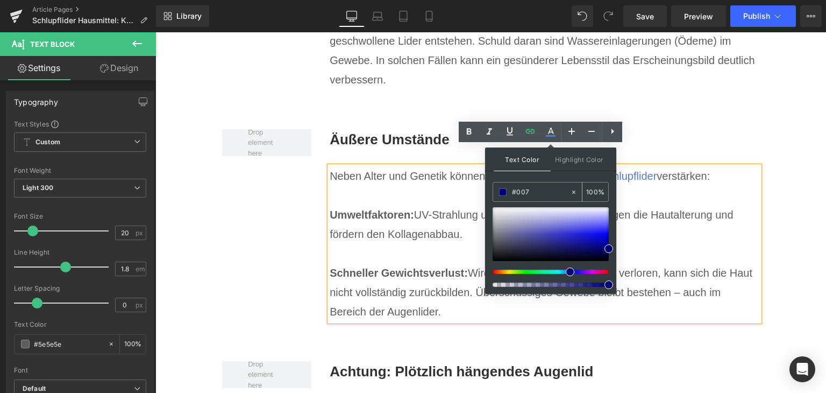
type input "#0077"
type input "47"
type input "#0077c"
type input "0"
type input "#0077c1"
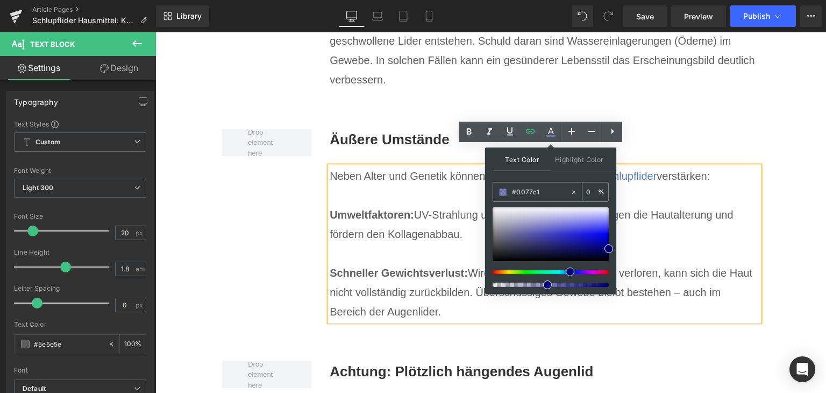
type input "100"
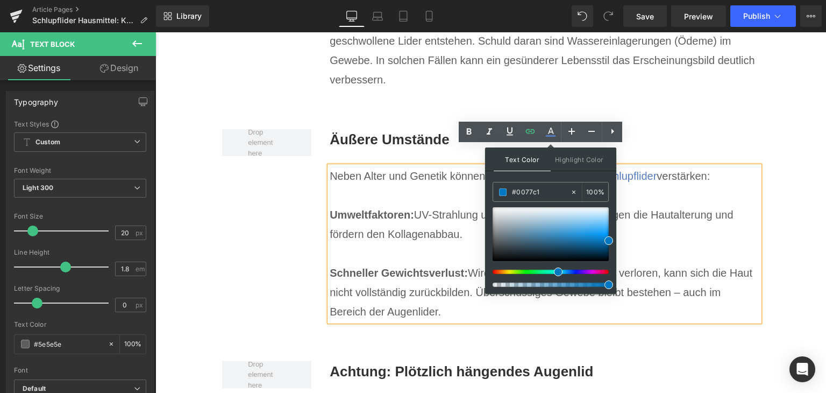
type input "#0077c1"
click at [609, 239] on span at bounding box center [608, 240] width 9 height 9
click at [647, 205] on p "Umweltfaktoren: UV-Strahlung und Umweltgifte beschleunigen die Hautalterung und…" at bounding box center [545, 224] width 430 height 39
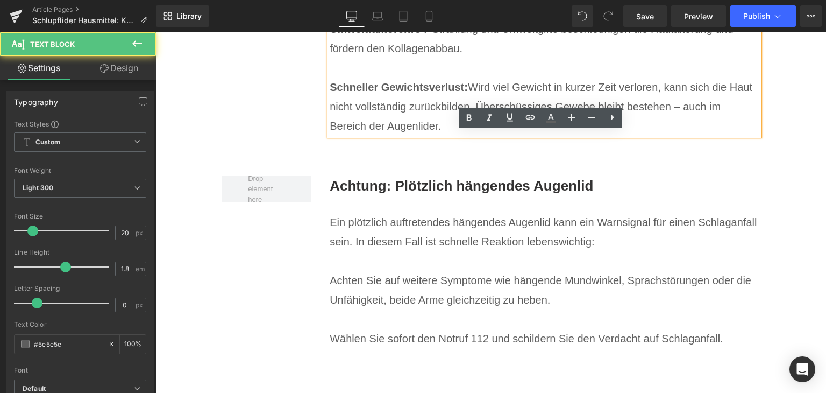
scroll to position [2581, 0]
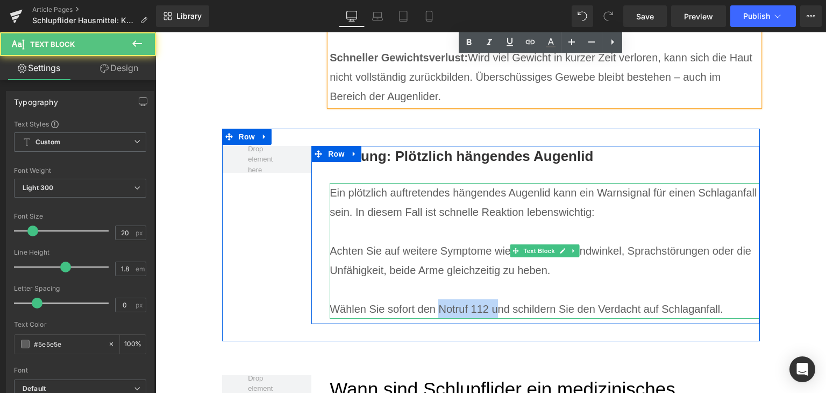
drag, startPoint x: 454, startPoint y: 286, endPoint x: 490, endPoint y: 287, distance: 36.0
click at [490, 299] on p "Wählen Sie sofort den Notruf 112 und schildern Sie den Verdacht auf Schlaganfal…" at bounding box center [545, 308] width 430 height 19
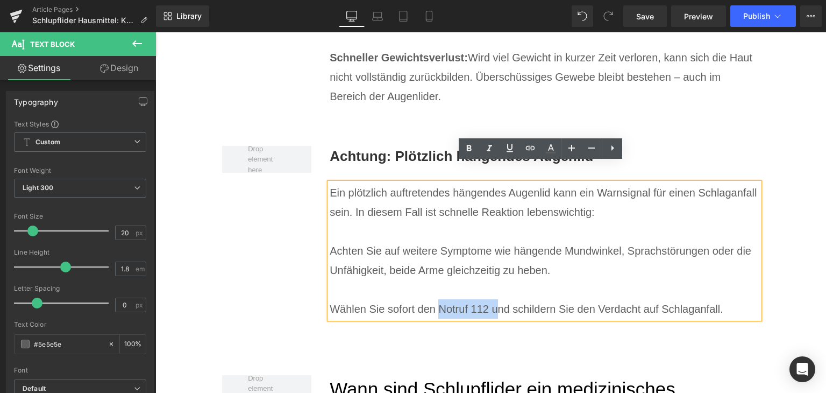
click at [481, 299] on p "Wählen Sie sofort den Notruf 112 und schildern Sie den Verdacht auf Schlaganfal…" at bounding box center [545, 308] width 430 height 19
drag, startPoint x: 489, startPoint y: 289, endPoint x: 434, endPoint y: 284, distance: 55.6
click at [434, 299] on p "Wählen Sie sofort den Notruf 112 und schildern Sie den Verdacht auf Schlaganfal…" at bounding box center [545, 308] width 430 height 19
click at [473, 144] on icon at bounding box center [468, 148] width 13 height 13
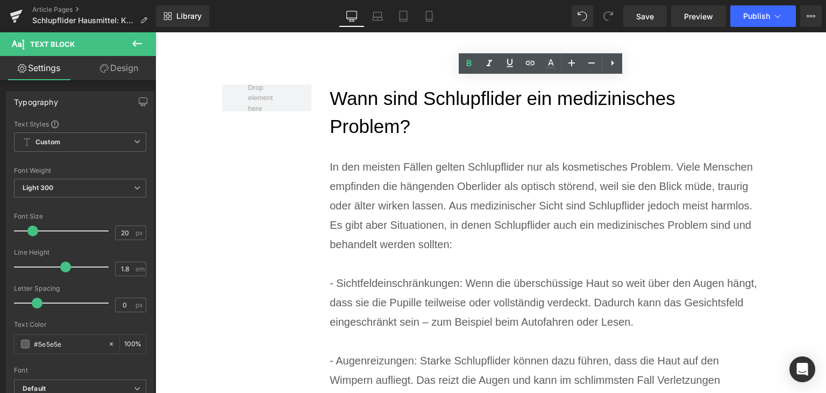
scroll to position [2904, 0]
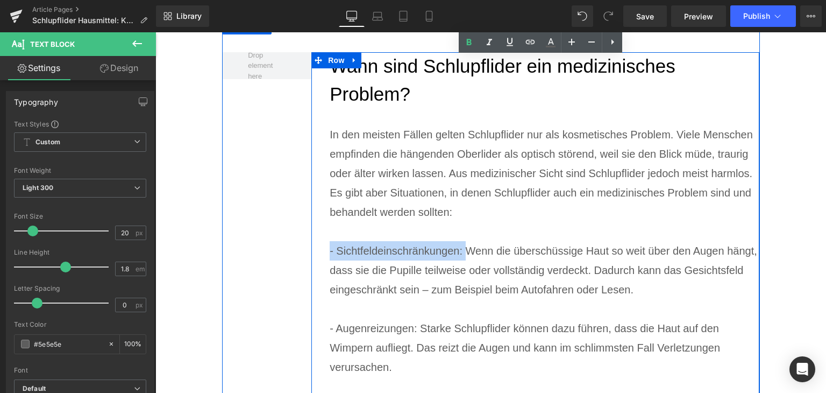
drag, startPoint x: 462, startPoint y: 230, endPoint x: 321, endPoint y: 225, distance: 141.5
click at [321, 225] on div "Wann sind Schlupflider ein medizinisches Problem? Heading In den meisten Fällen…" at bounding box center [535, 255] width 448 height 407
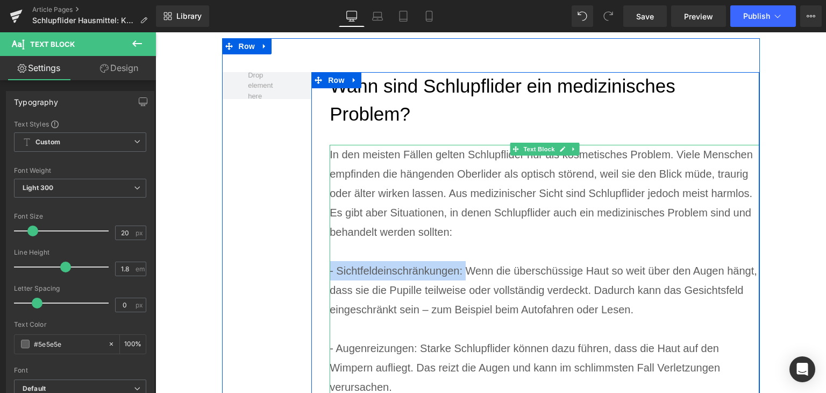
scroll to position [2850, 0]
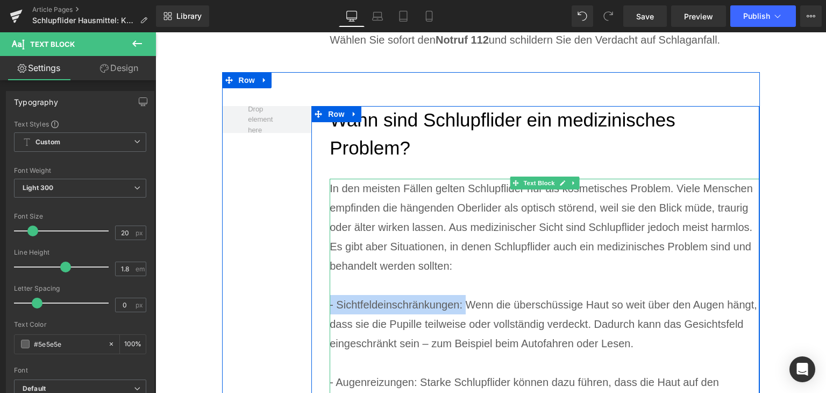
click at [371, 295] on p "- Sichtfeldeinschränkungen: Wenn die überschüssige Haut so weit über den Augen …" at bounding box center [545, 324] width 430 height 58
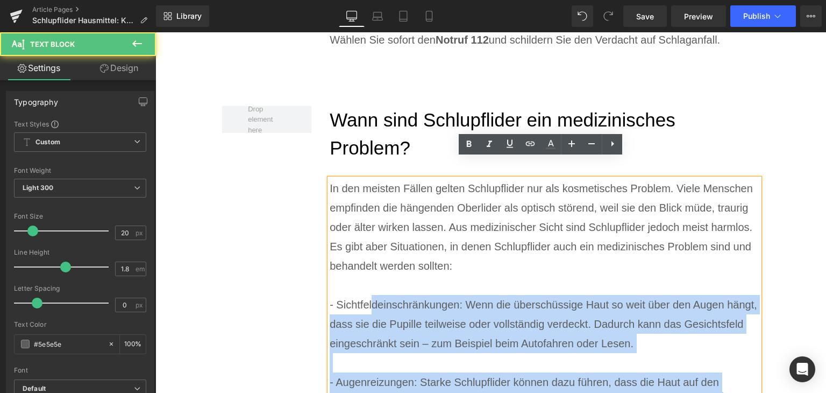
drag, startPoint x: 325, startPoint y: 285, endPoint x: 368, endPoint y: 282, distance: 43.1
click at [369, 283] on div "In den meisten Fällen gelten Schlupflider nur als kosmetisches Problem. Viele M…" at bounding box center [545, 343] width 430 height 329
click at [368, 295] on p "- Sichtfeldeinschränkungen: Wenn die überschüssige Haut so weit über den Augen …" at bounding box center [545, 324] width 430 height 58
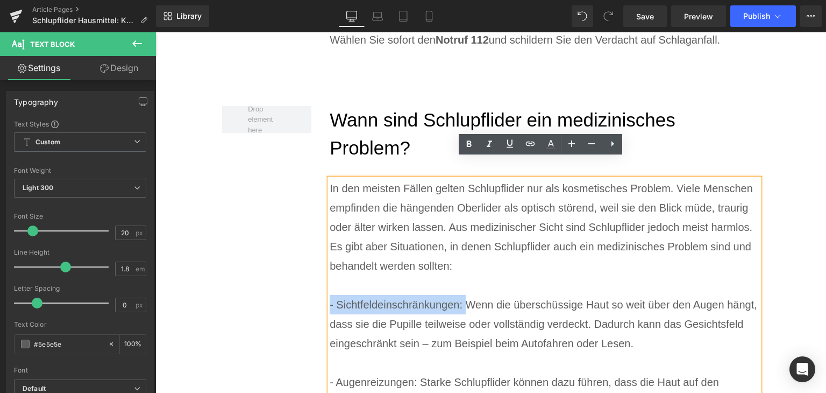
drag, startPoint x: 326, startPoint y: 284, endPoint x: 465, endPoint y: 282, distance: 138.8
click at [465, 295] on p "- Sichtfeldeinschränkungen: Wenn die überschüssige Haut so weit über den Augen …" at bounding box center [545, 324] width 430 height 58
click at [468, 150] on icon at bounding box center [468, 144] width 13 height 13
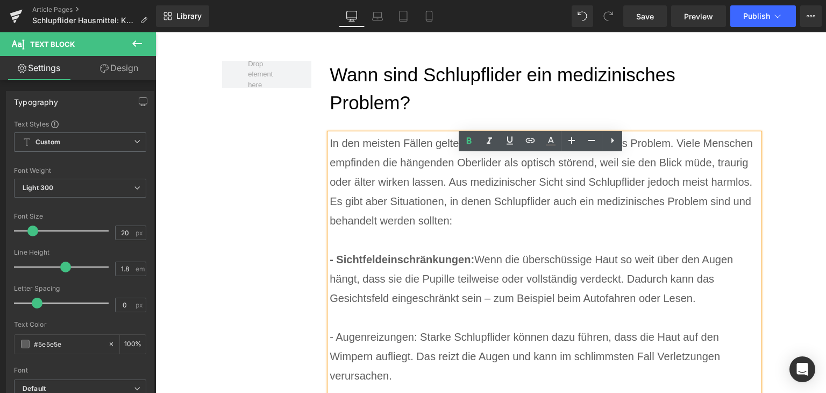
scroll to position [2958, 0]
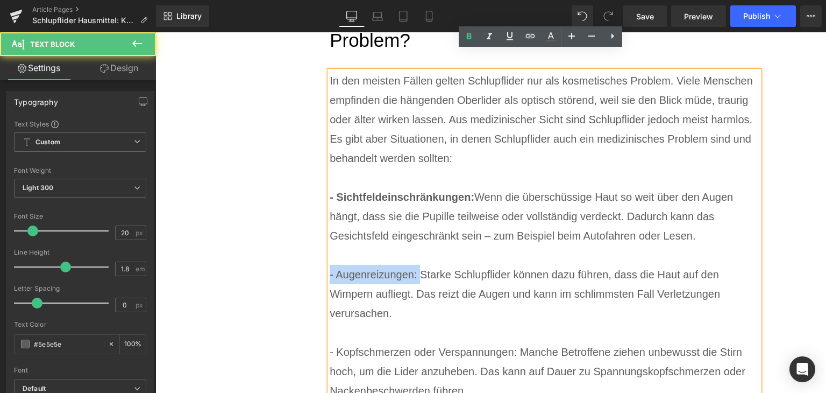
drag, startPoint x: 326, startPoint y: 258, endPoint x: 415, endPoint y: 260, distance: 89.3
click at [415, 265] on p "- Augenreizungen: Starke Schlupflider können dazu führen, dass die Haut auf den…" at bounding box center [545, 294] width 430 height 58
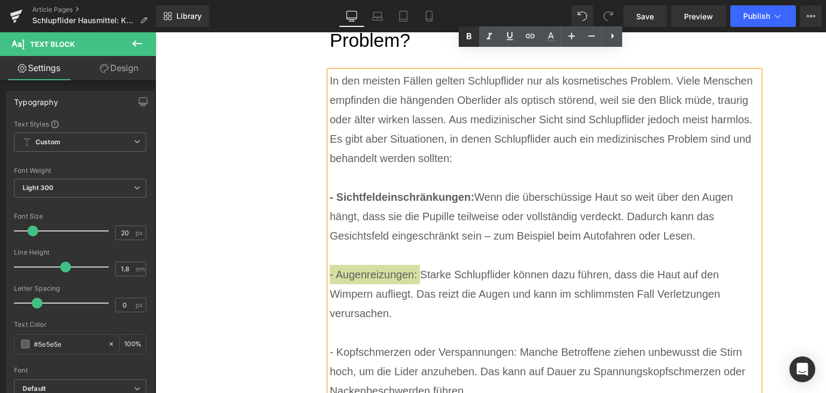
drag, startPoint x: 471, startPoint y: 35, endPoint x: 306, endPoint y: 21, distance: 165.7
click at [471, 35] on icon at bounding box center [468, 36] width 13 height 13
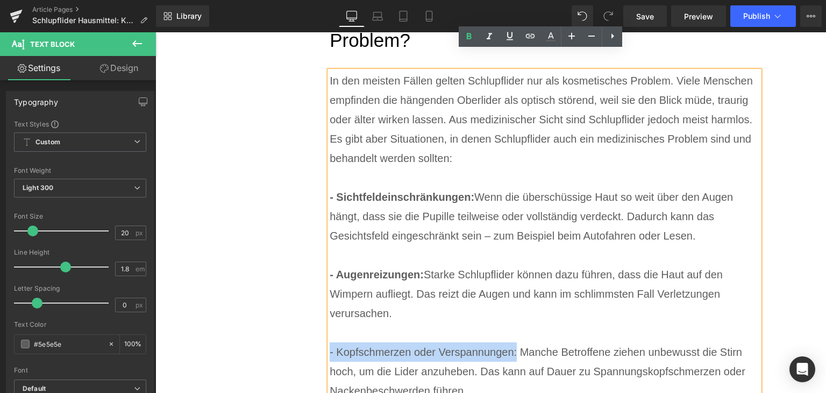
drag, startPoint x: 326, startPoint y: 331, endPoint x: 514, endPoint y: 327, distance: 187.7
click at [514, 342] on p "- Kopfschmerzen oder Verspannungen: Manche Betroffene ziehen unbewusst die Stir…" at bounding box center [545, 371] width 430 height 58
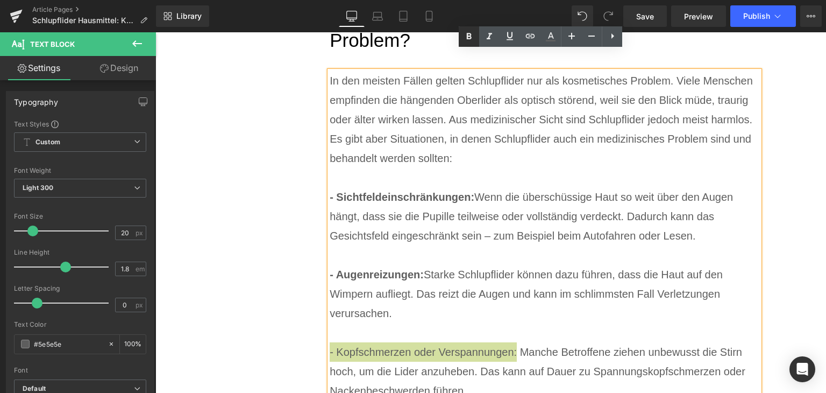
click at [463, 32] on icon at bounding box center [468, 36] width 13 height 13
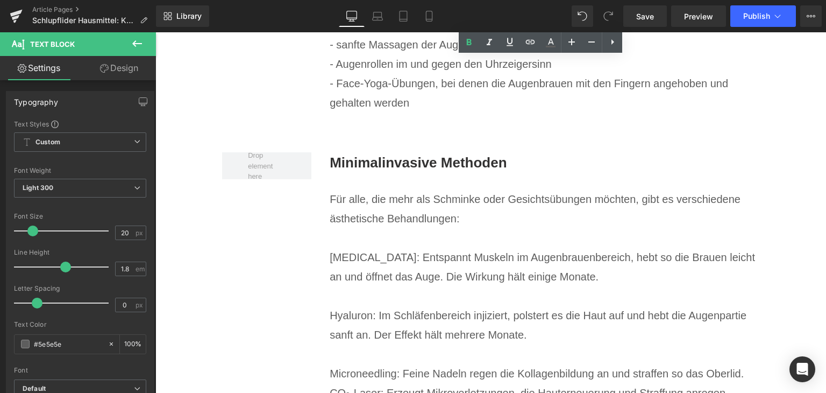
scroll to position [4248, 0]
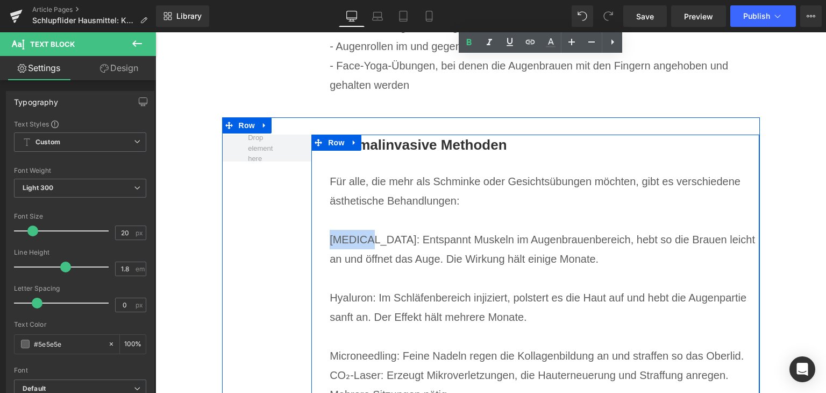
drag, startPoint x: 357, startPoint y: 220, endPoint x: 325, endPoint y: 222, distance: 31.8
click at [325, 222] on div "Minimalinvasive Methoden Heading Für alle, die mehr als Schminke oder Gesichtsü…" at bounding box center [535, 300] width 448 height 333
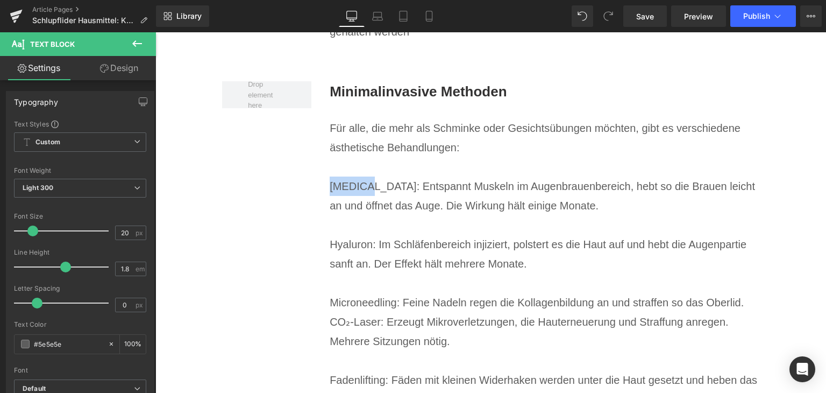
scroll to position [4302, 0]
click at [343, 176] on p "[MEDICAL_DATA]: Entspannt Muskeln im Augenbrauenbereich, hebt so die Brauen lei…" at bounding box center [545, 195] width 430 height 39
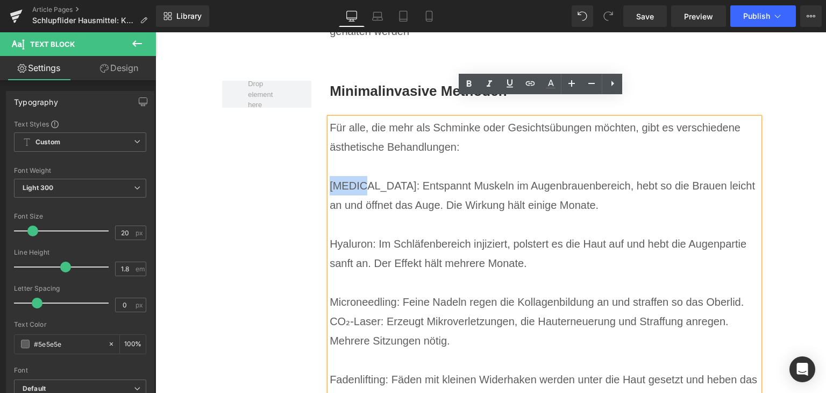
drag, startPoint x: 327, startPoint y: 166, endPoint x: 357, endPoint y: 167, distance: 30.1
click at [357, 176] on p "[MEDICAL_DATA]: Entspannt Muskeln im Augenbrauenbereich, hebt so die Brauen lei…" at bounding box center [545, 195] width 430 height 39
click at [475, 84] on icon at bounding box center [468, 83] width 13 height 13
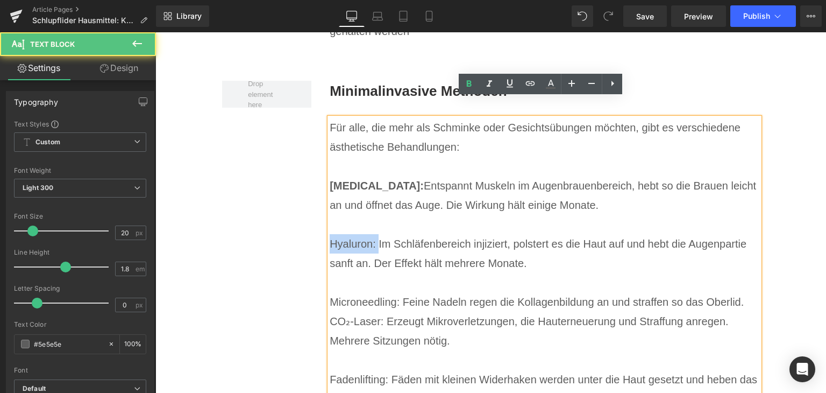
drag, startPoint x: 373, startPoint y: 225, endPoint x: 327, endPoint y: 223, distance: 45.3
click at [330, 234] on p "Hyaluron: Im Schläfenbereich injiziert, polstert es die Haut auf und hebt die A…" at bounding box center [545, 253] width 430 height 39
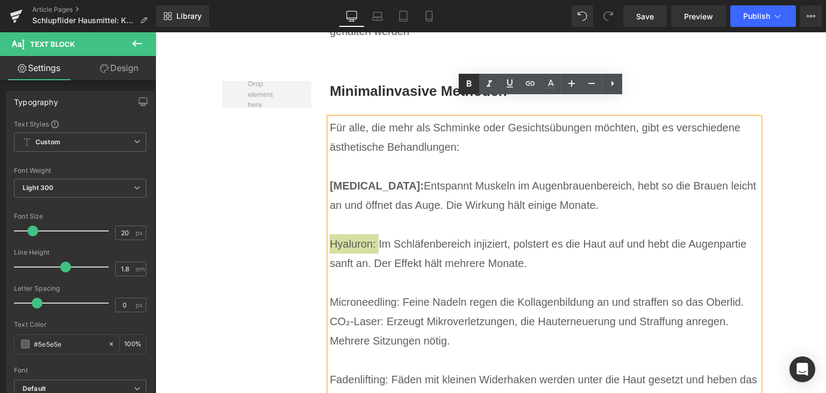
click at [468, 84] on icon at bounding box center [468, 83] width 13 height 13
drag, startPoint x: 326, startPoint y: 280, endPoint x: 396, endPoint y: 282, distance: 69.4
click at [396, 292] on p "Microneedling: Feine Nadeln regen die Kollagenbildung an und straffen so das Ob…" at bounding box center [545, 301] width 430 height 19
click at [467, 82] on icon at bounding box center [469, 83] width 5 height 6
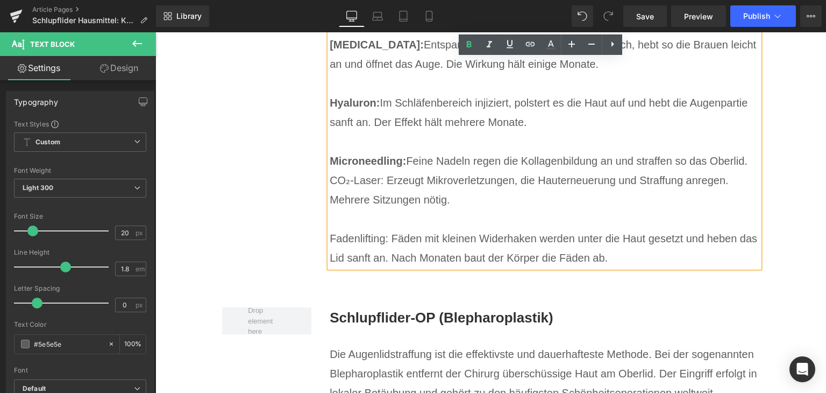
scroll to position [4463, 0]
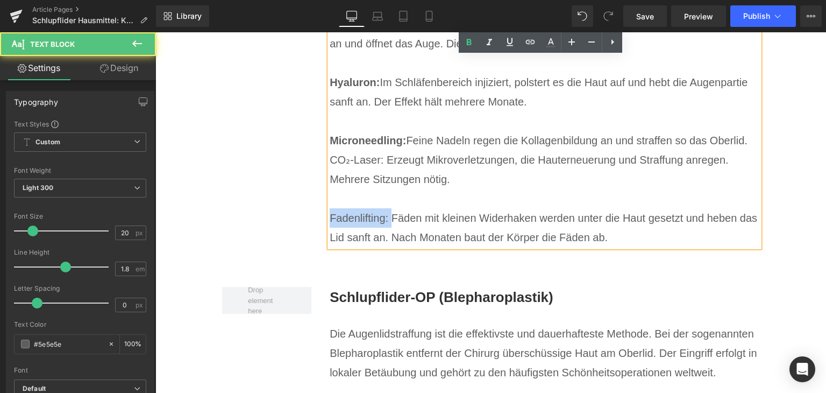
drag, startPoint x: 326, startPoint y: 196, endPoint x: 386, endPoint y: 205, distance: 60.3
click at [386, 208] on p "Fadenlifting: Fäden mit kleinen Widerhaken werden unter die Haut gesetzt und he…" at bounding box center [545, 227] width 430 height 39
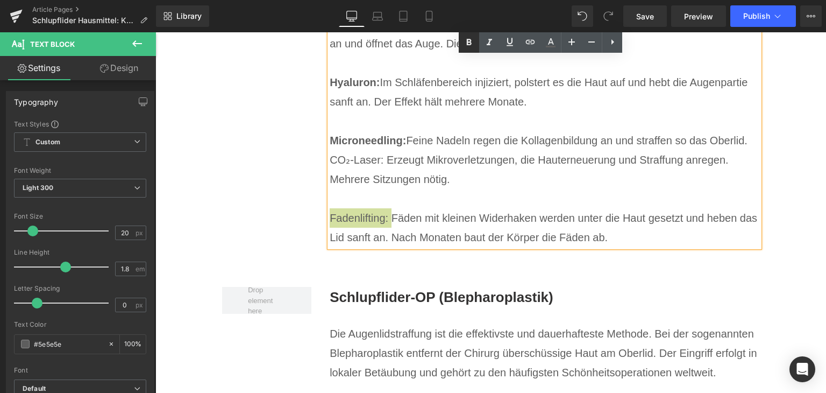
click at [470, 48] on icon at bounding box center [468, 42] width 13 height 13
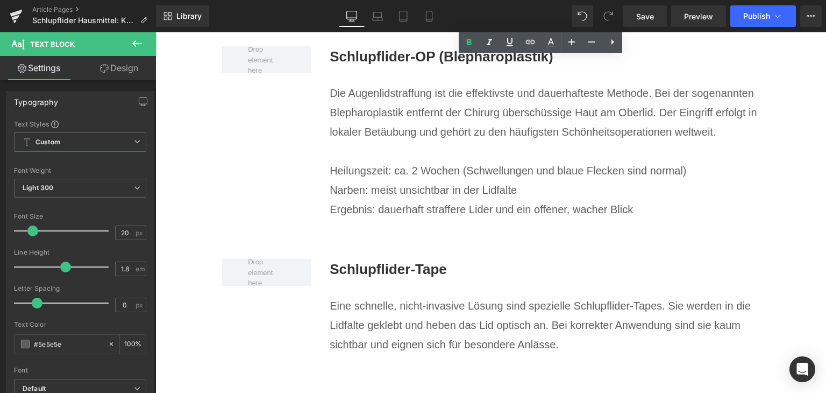
scroll to position [4732, 0]
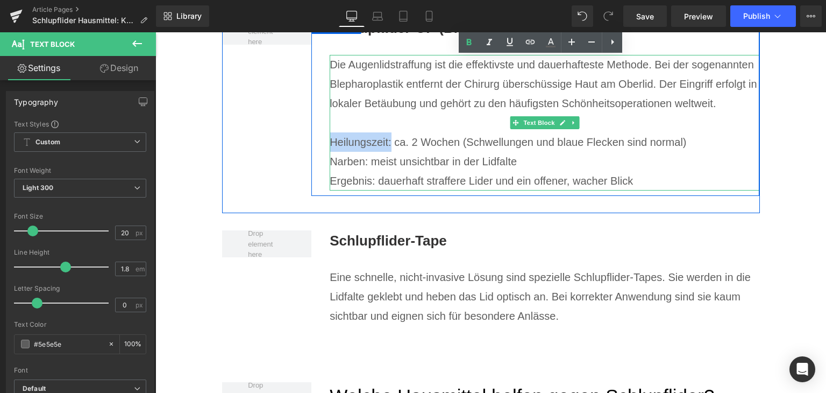
drag, startPoint x: 358, startPoint y: 124, endPoint x: 329, endPoint y: 119, distance: 29.4
click at [330, 132] on p "Heilungszeit: ca. 2 Wochen (Schwellungen und blaue Flecken sind normal)" at bounding box center [545, 141] width 430 height 19
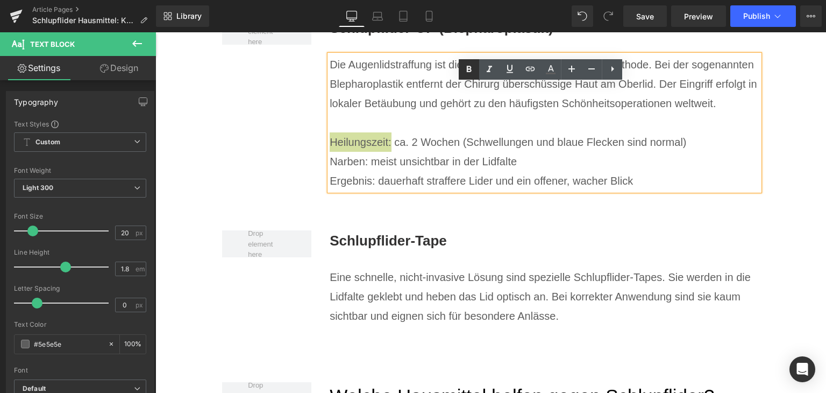
click at [466, 70] on icon at bounding box center [468, 69] width 13 height 13
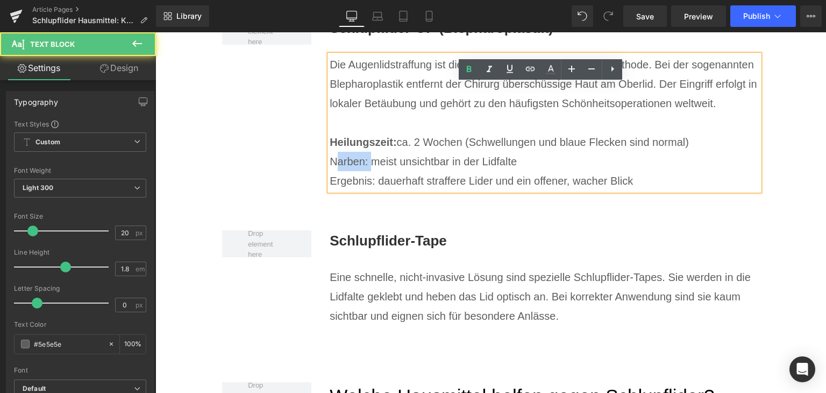
drag, startPoint x: 329, startPoint y: 143, endPoint x: 367, endPoint y: 142, distance: 38.2
click at [367, 152] on p "Narben: meist unsichtbar in der Lidfalte" at bounding box center [545, 161] width 430 height 19
drag, startPoint x: 328, startPoint y: 143, endPoint x: 368, endPoint y: 143, distance: 40.3
click at [368, 152] on p "Narben: meist unsichtbar in der Lidfalte" at bounding box center [545, 161] width 430 height 19
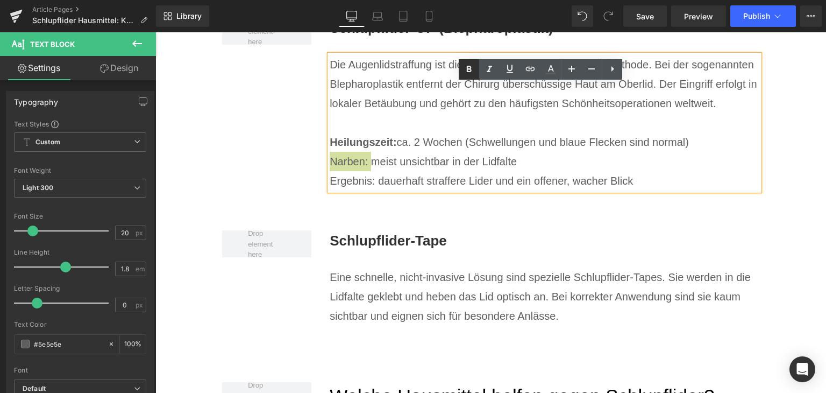
drag, startPoint x: 474, startPoint y: 74, endPoint x: 283, endPoint y: 59, distance: 191.5
click at [474, 74] on icon at bounding box center [468, 69] width 13 height 13
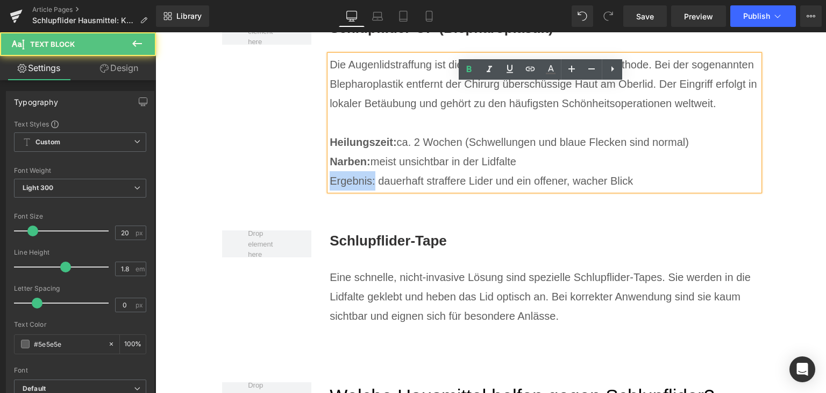
drag, startPoint x: 327, startPoint y: 163, endPoint x: 404, endPoint y: 123, distance: 86.8
click at [372, 171] on p "Ergebnis: dauerhaft straffere Lider und ein offener, wacher Blick" at bounding box center [545, 180] width 430 height 19
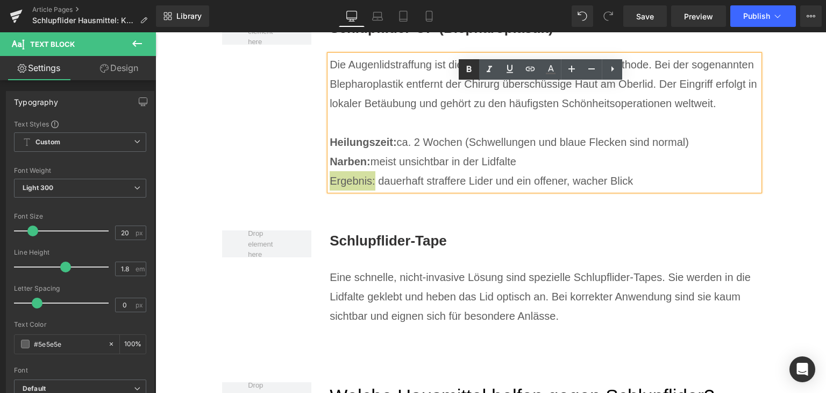
drag, startPoint x: 473, startPoint y: 72, endPoint x: 310, endPoint y: 48, distance: 165.2
click at [473, 72] on icon at bounding box center [468, 69] width 13 height 13
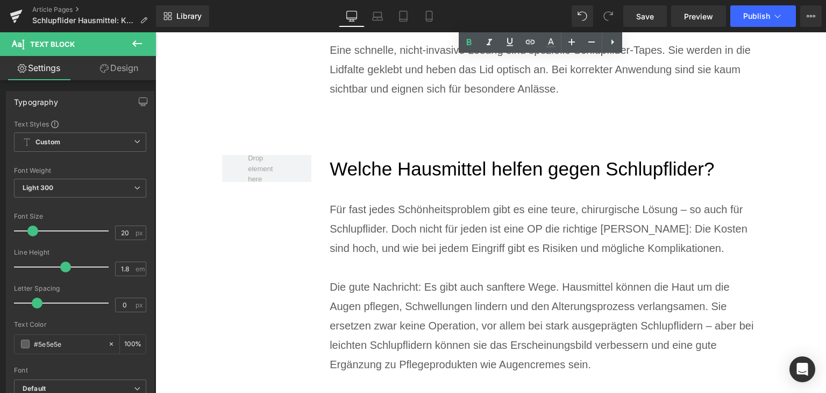
scroll to position [5001, 0]
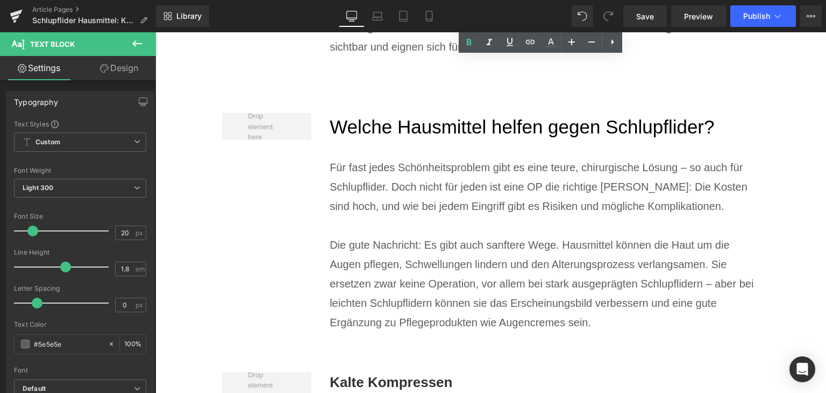
click at [350, 166] on p "Für fast jedes Schönheitsproblem gibt es eine teure, chirurgische Lösung – so a…" at bounding box center [545, 187] width 430 height 58
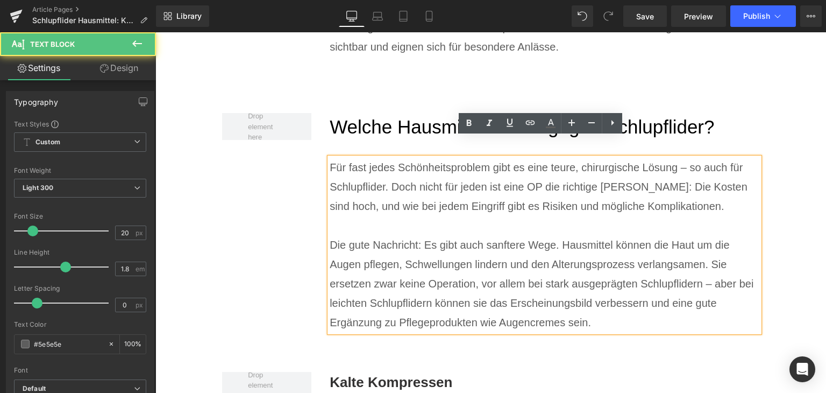
click at [528, 167] on p "Für fast jedes Schönheitsproblem gibt es eine teure, chirurgische Lösung – so a…" at bounding box center [545, 187] width 430 height 58
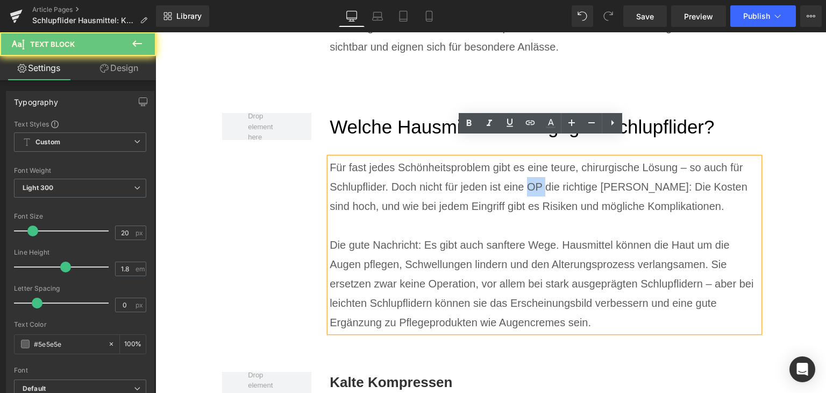
click at [528, 167] on p "Für fast jedes Schönheitsproblem gibt es eine teure, chirurgische Lösung – so a…" at bounding box center [545, 187] width 430 height 58
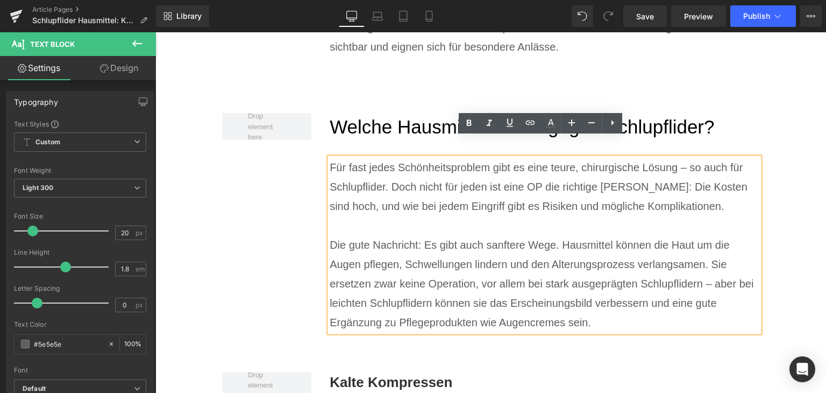
click at [348, 168] on p "Für fast jedes Schönheitsproblem gibt es eine teure, chirurgische Lösung – so a…" at bounding box center [545, 187] width 430 height 58
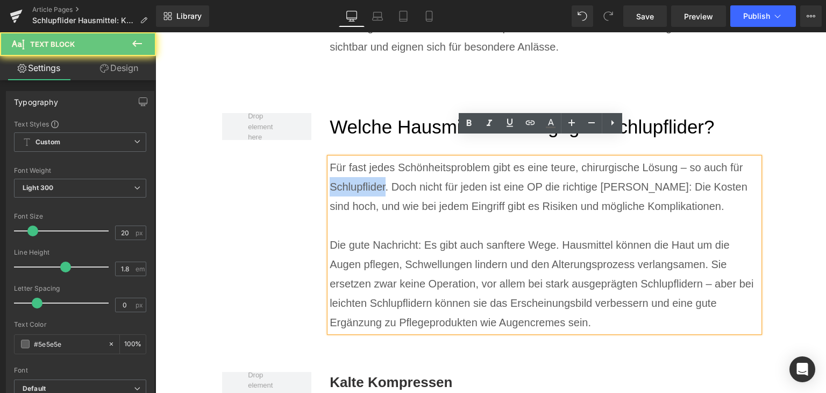
click at [348, 168] on p "Für fast jedes Schönheitsproblem gibt es eine teure, chirurgische Lösung – so a…" at bounding box center [545, 187] width 430 height 58
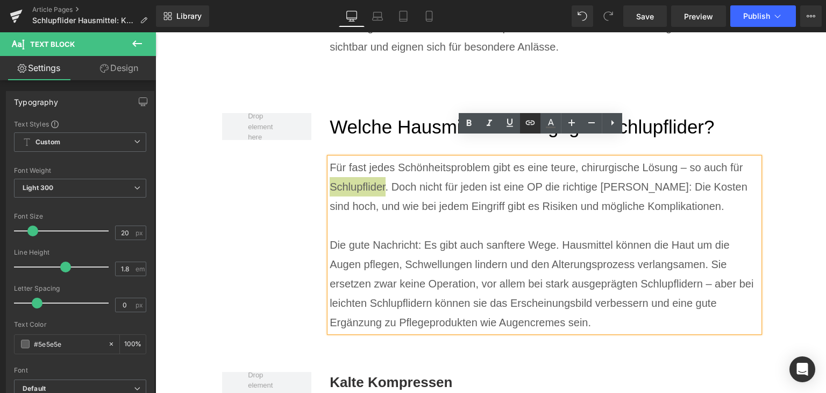
click at [524, 127] on icon at bounding box center [530, 122] width 13 height 13
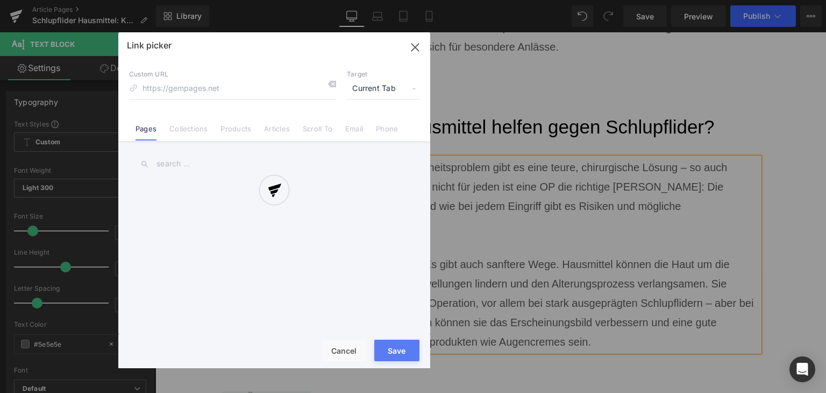
click at [526, 0] on div "Text Color Highlight Color rgba(0, 119, 193, 1) #0077c1 100 % transparent trans…" at bounding box center [413, 0] width 826 height 0
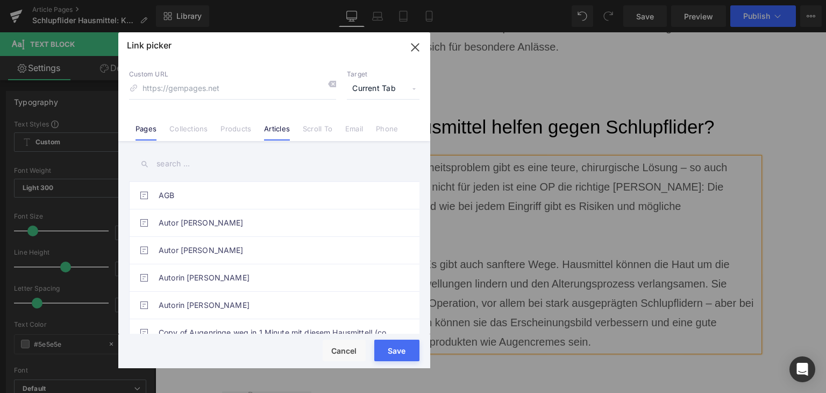
click at [275, 132] on link "Articles" at bounding box center [277, 132] width 26 height 16
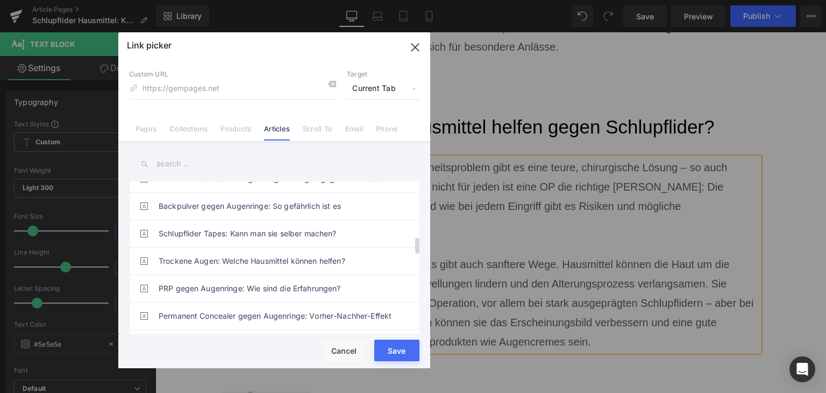
scroll to position [376, 0]
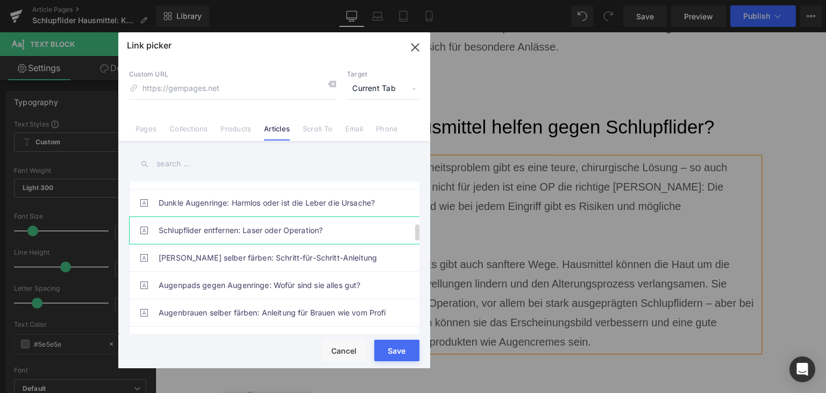
click at [293, 226] on link "Schlupflider entfernen: Laser oder Operation?" at bounding box center [277, 230] width 237 height 27
type input "/blogs/wissenswertes/schlupflider-op-oder-laser"
click at [387, 357] on button "Save" at bounding box center [396, 350] width 45 height 22
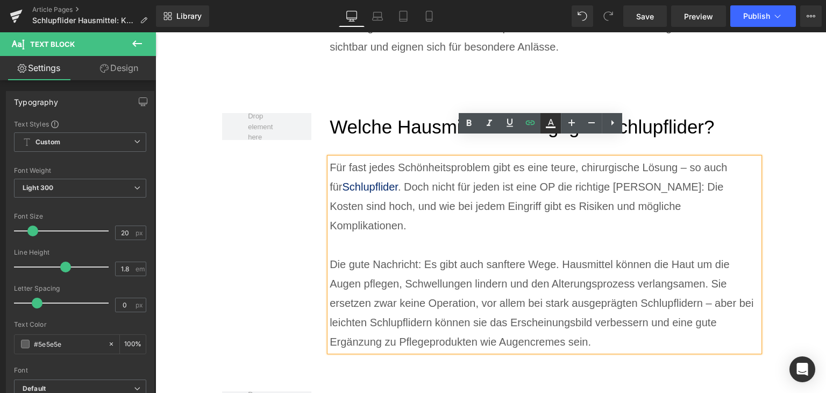
click at [545, 125] on icon at bounding box center [550, 123] width 13 height 13
type input "#052a6d"
type input "100"
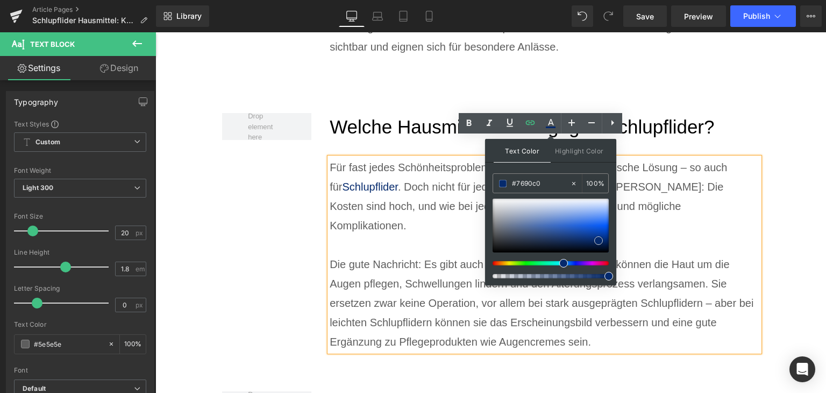
drag, startPoint x: 536, startPoint y: 219, endPoint x: 534, endPoint y: 213, distance: 5.6
click at [536, 219] on div at bounding box center [551, 225] width 116 height 54
click at [529, 186] on input "#7690c0" at bounding box center [541, 183] width 58 height 12
type input "#0"
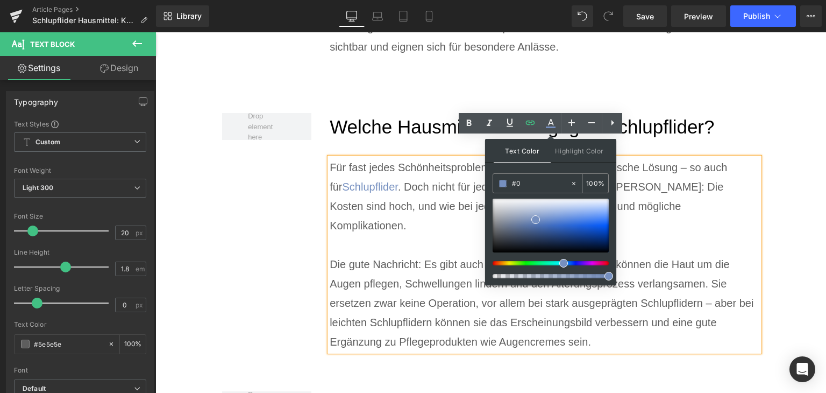
type input "0"
type input "#007"
type input "100"
type input "#0077"
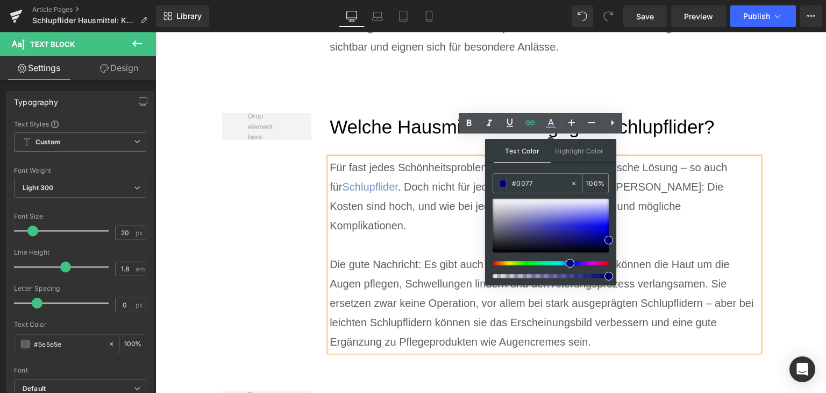
type input "47"
type input "#0077c"
type input "0"
type input "#0077c1"
type input "100"
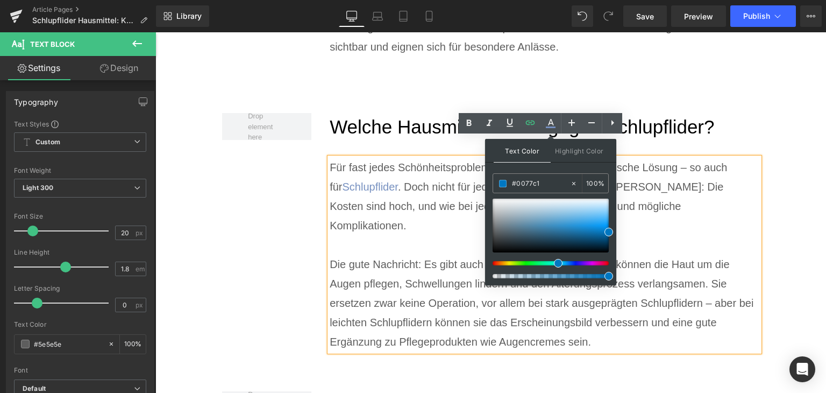
type input "#0077c1"
click at [607, 231] on span at bounding box center [608, 231] width 9 height 9
click at [634, 254] on p "Die gute Nachricht: Es gibt auch sanftere Wege. Hausmittel können die Haut um d…" at bounding box center [545, 302] width 430 height 97
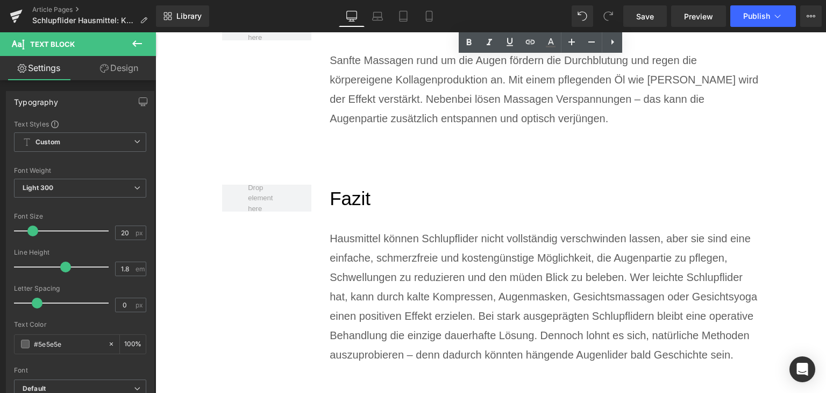
scroll to position [5539, 0]
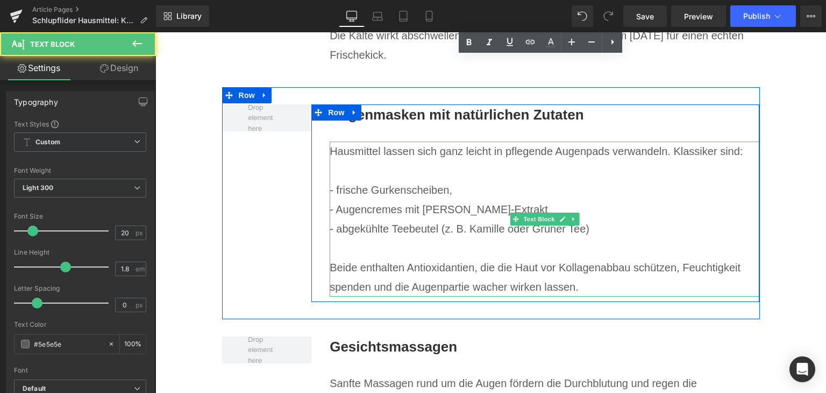
click at [426, 200] on p "- Augencremes mit [PERSON_NAME]-Extrakt" at bounding box center [545, 209] width 430 height 19
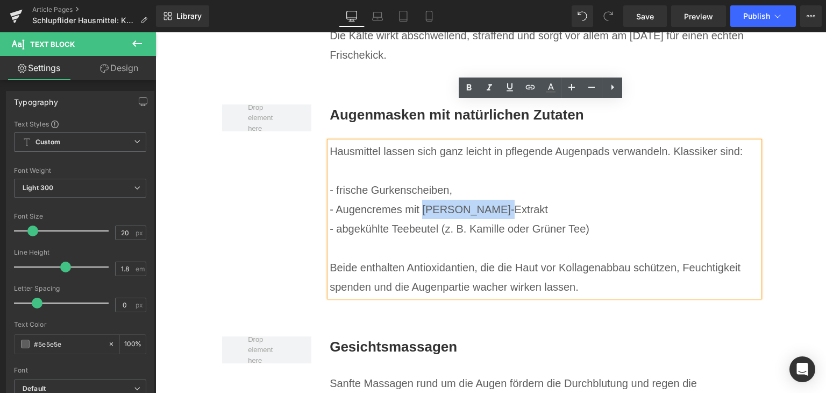
drag, startPoint x: 417, startPoint y: 170, endPoint x: 490, endPoint y: 173, distance: 72.6
click at [490, 200] on p "- Augencremes mit [PERSON_NAME]-Extrakt" at bounding box center [545, 209] width 430 height 19
click at [536, 88] on icon at bounding box center [530, 87] width 13 height 13
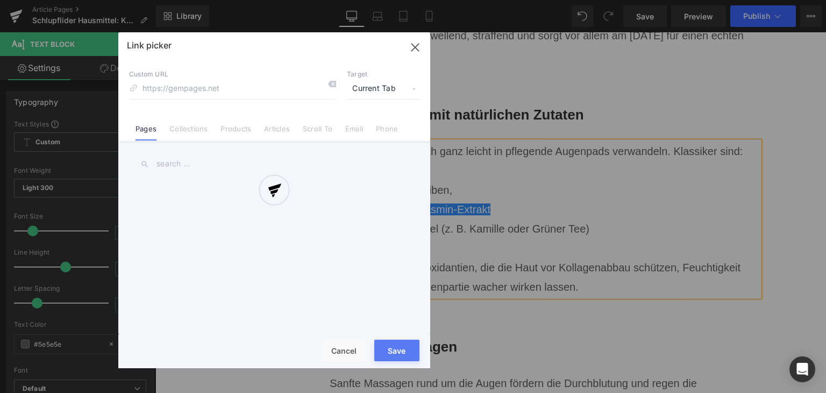
click at [600, 0] on div "Text Color Highlight Color rgba(0, 119, 193, 1) #0077c1 100 % transparent trans…" at bounding box center [413, 0] width 826 height 0
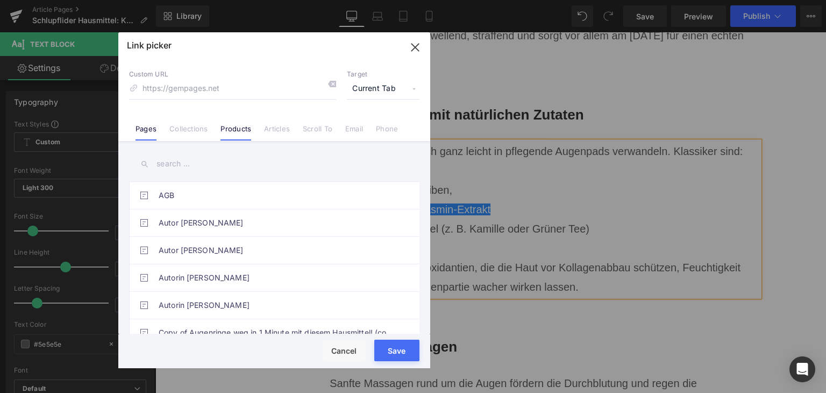
click at [241, 130] on link "Products" at bounding box center [235, 132] width 31 height 16
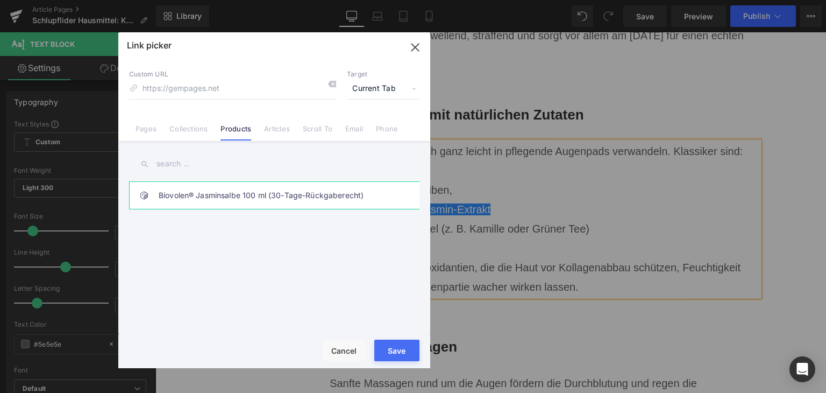
click at [232, 193] on link "Biovolen® Jasminsalbe 100 ml (30-Tage-Rückgaberecht)" at bounding box center [277, 195] width 237 height 27
type input "/products/aktiv-jasminsalbe-biovolen®-100-ml"
click at [382, 357] on button "Save" at bounding box center [396, 350] width 45 height 22
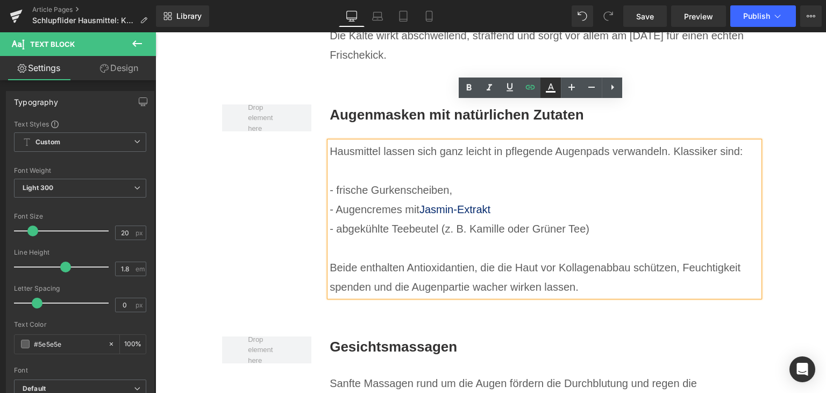
click at [552, 86] on icon at bounding box center [551, 86] width 6 height 6
type input "#052a6d"
type input "100"
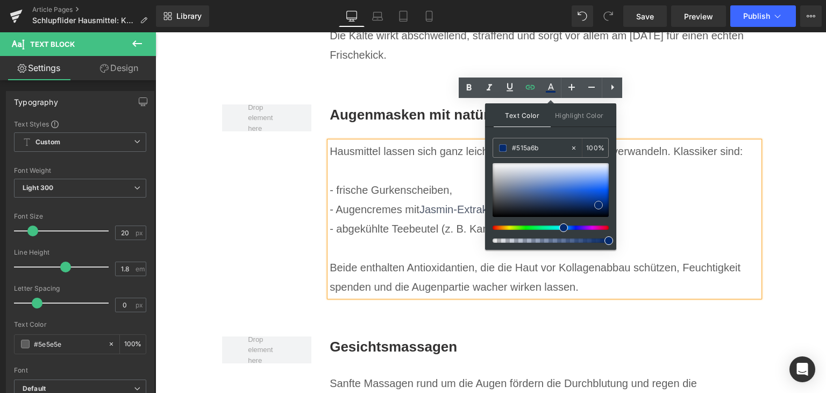
click at [509, 196] on div at bounding box center [551, 190] width 116 height 54
click at [525, 146] on input "#515a6b" at bounding box center [541, 148] width 58 height 12
type input "#0"
type input "0"
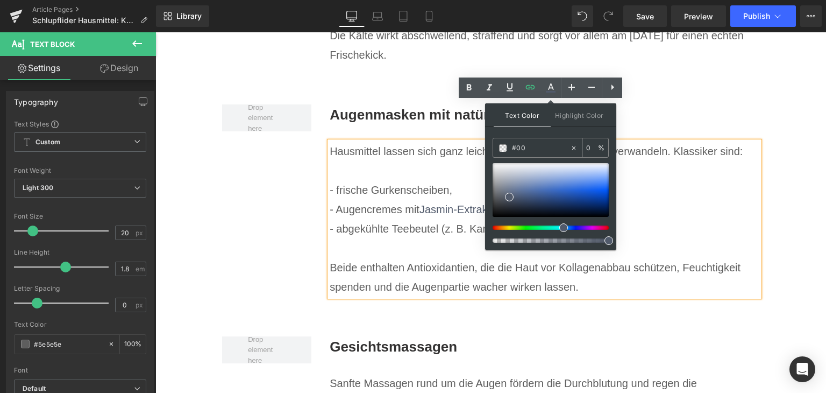
type input "#007"
type input "100"
type input "#0077"
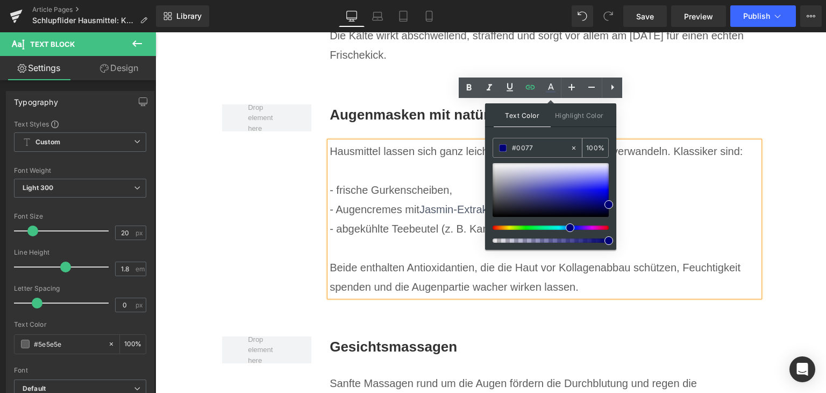
type input "47"
type input "#0077c"
type input "0"
type input "#0077c1"
type input "100"
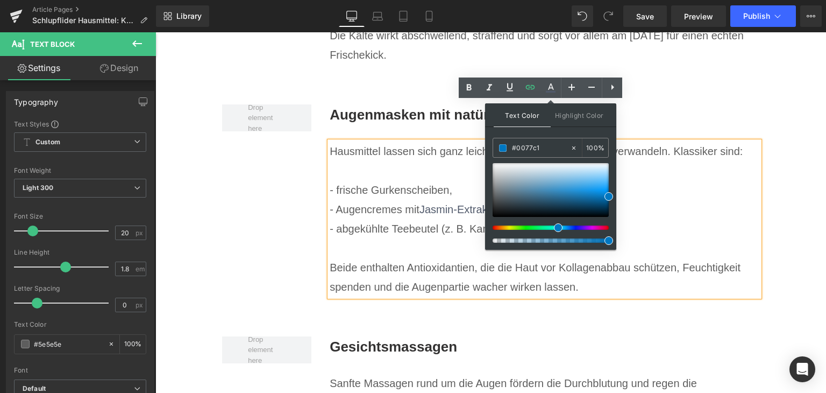
type input "#0077c1"
click at [612, 198] on span at bounding box center [608, 196] width 9 height 9
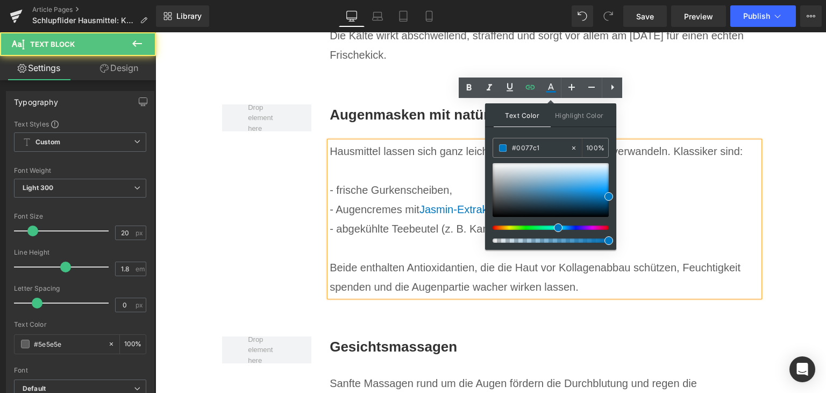
click at [662, 219] on p "- abgekühlte Teebeutel (z. B. Kamille oder Grüner Tee)" at bounding box center [545, 228] width 430 height 19
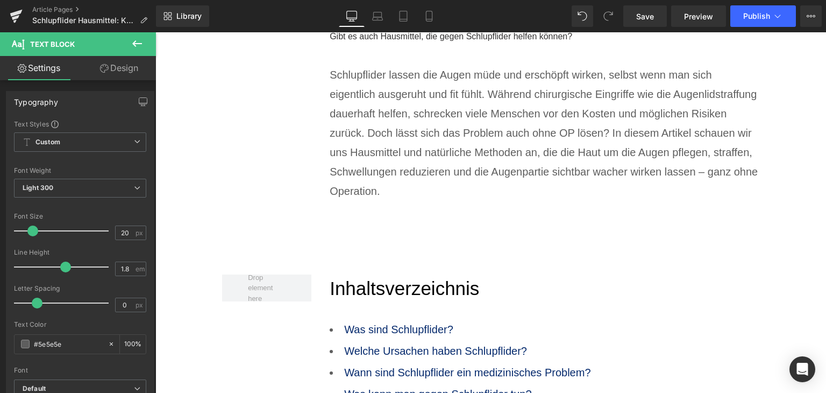
scroll to position [484, 0]
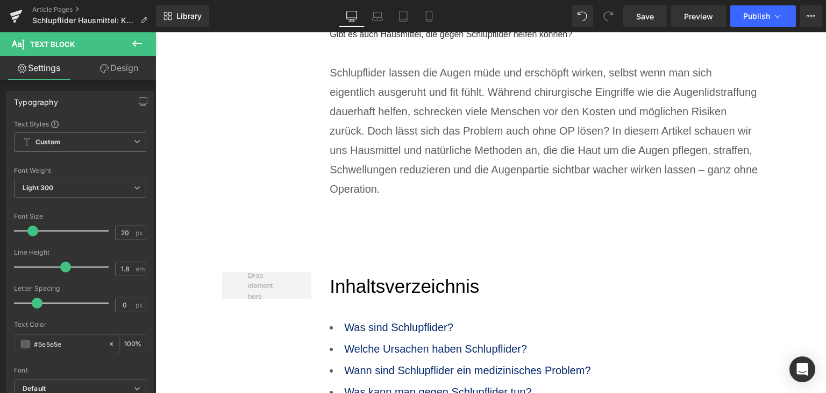
click at [458, 186] on p "Schlupflider lassen die Augen müde und erschöpft wirken, selbst wenn man sich e…" at bounding box center [545, 131] width 430 height 136
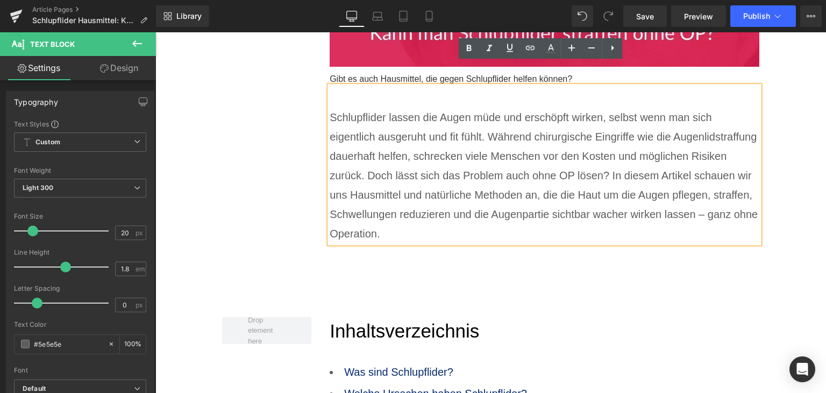
scroll to position [430, 0]
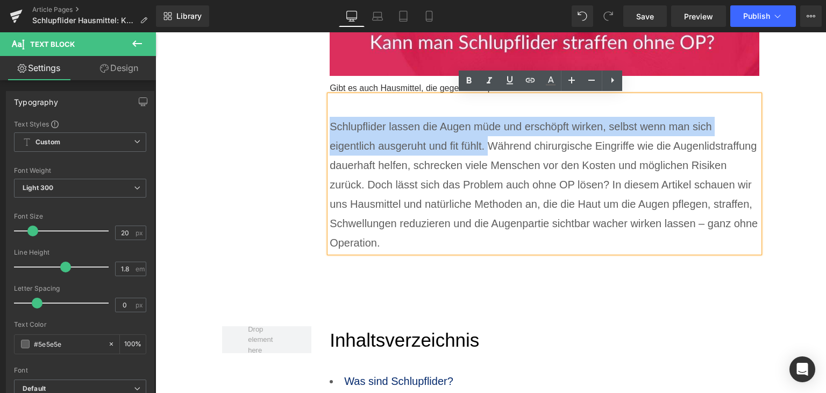
drag, startPoint x: 486, startPoint y: 145, endPoint x: 327, endPoint y: 123, distance: 160.1
click at [330, 123] on p "Schlupflider lassen die Augen müde und erschöpft wirken, selbst wenn man sich e…" at bounding box center [545, 185] width 430 height 136
copy p "Schlupflider lassen die Augen müde und erschöpft wirken, selbst wenn man sich e…"
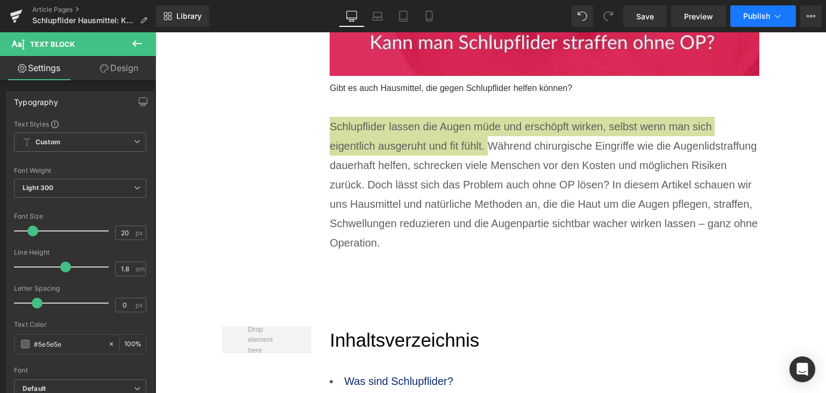
click at [749, 21] on button "Publish" at bounding box center [763, 16] width 66 height 22
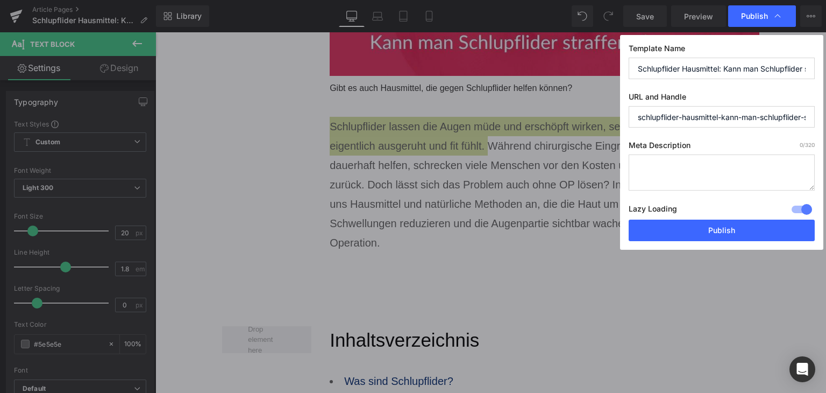
click at [701, 166] on textarea at bounding box center [722, 172] width 186 height 36
paste textarea "Schlupflider lassen die Augen müde und erschöpft wirken, selbst wenn man sich e…"
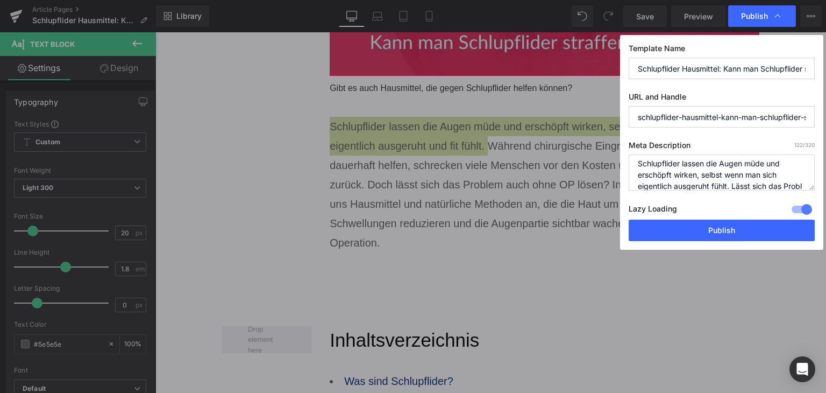
scroll to position [15, 0]
type textarea "Schlupflider lassen die Augen müde und erschöpft wirken, selbst wenn man sich e…"
drag, startPoint x: 719, startPoint y: 118, endPoint x: 825, endPoint y: 109, distance: 106.3
click at [825, 109] on div "Publish Template Name Schlupflider Hausmittel: Kann man Schlupflider straffen o…" at bounding box center [413, 196] width 826 height 393
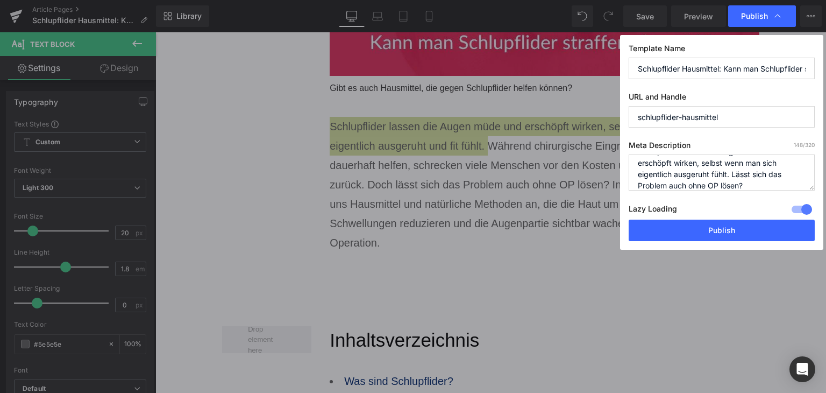
scroll to position [0, 0]
type input "schlupflider-hausmittel"
click at [762, 224] on button "Publish" at bounding box center [722, 230] width 186 height 22
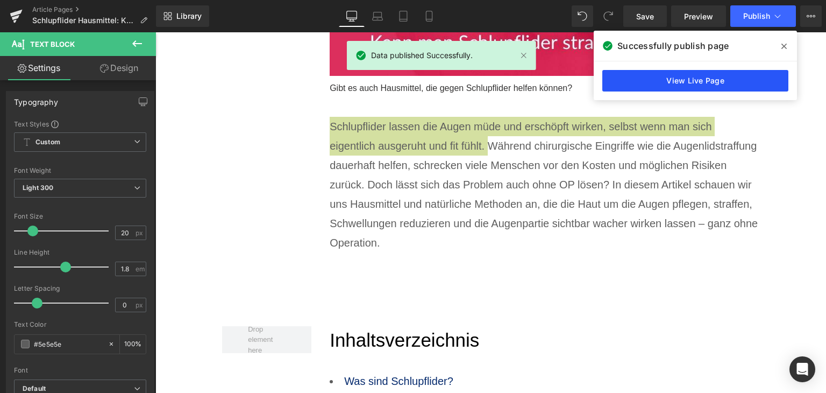
click at [706, 79] on link "View Live Page" at bounding box center [695, 81] width 186 height 22
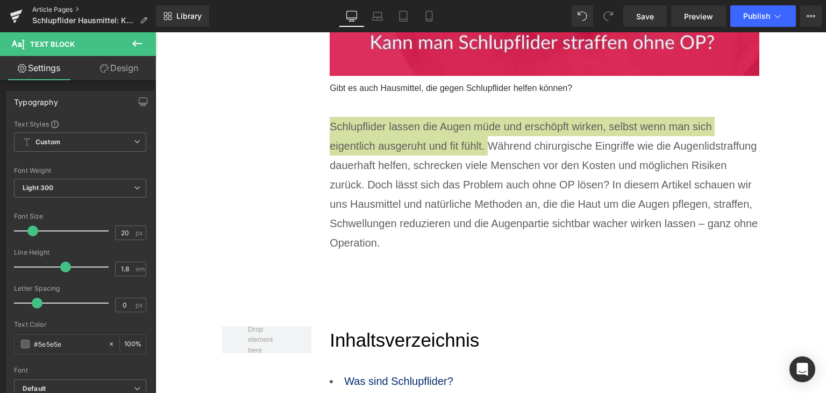
click at [74, 7] on link "Article Pages" at bounding box center [94, 9] width 124 height 9
